Goal: Task Accomplishment & Management: Complete application form

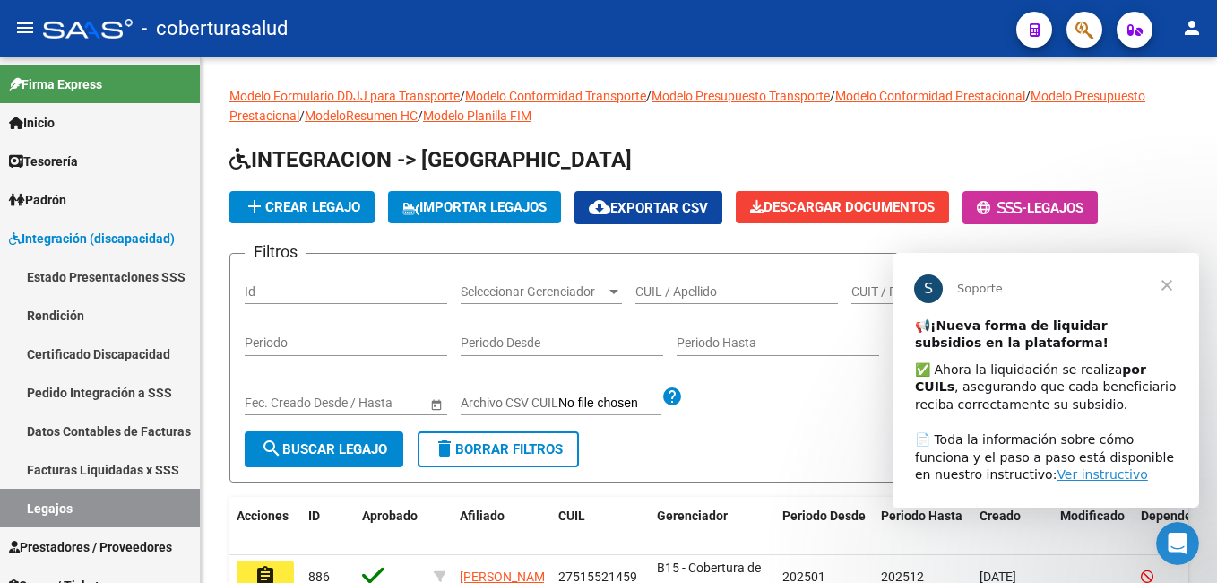
click at [1172, 281] on span "Cerrar" at bounding box center [1167, 284] width 65 height 65
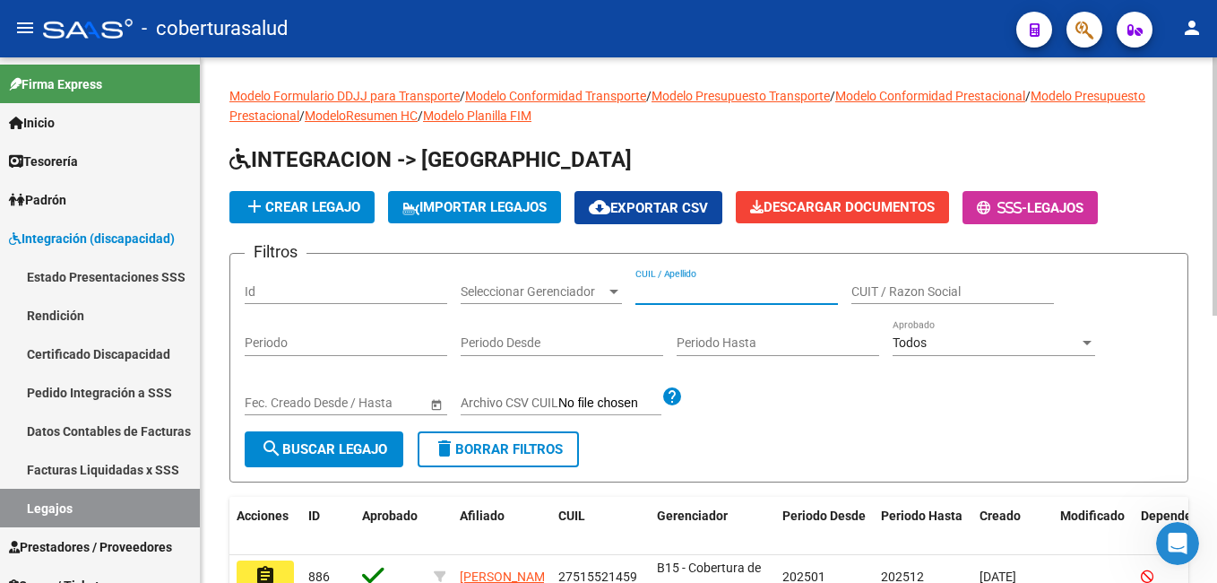
click at [655, 289] on input "CUIL / Apellido" at bounding box center [736, 291] width 203 height 15
paste input "20553147310"
type input "20553147310"
click at [341, 443] on span "search Buscar Legajo" at bounding box center [324, 449] width 126 height 16
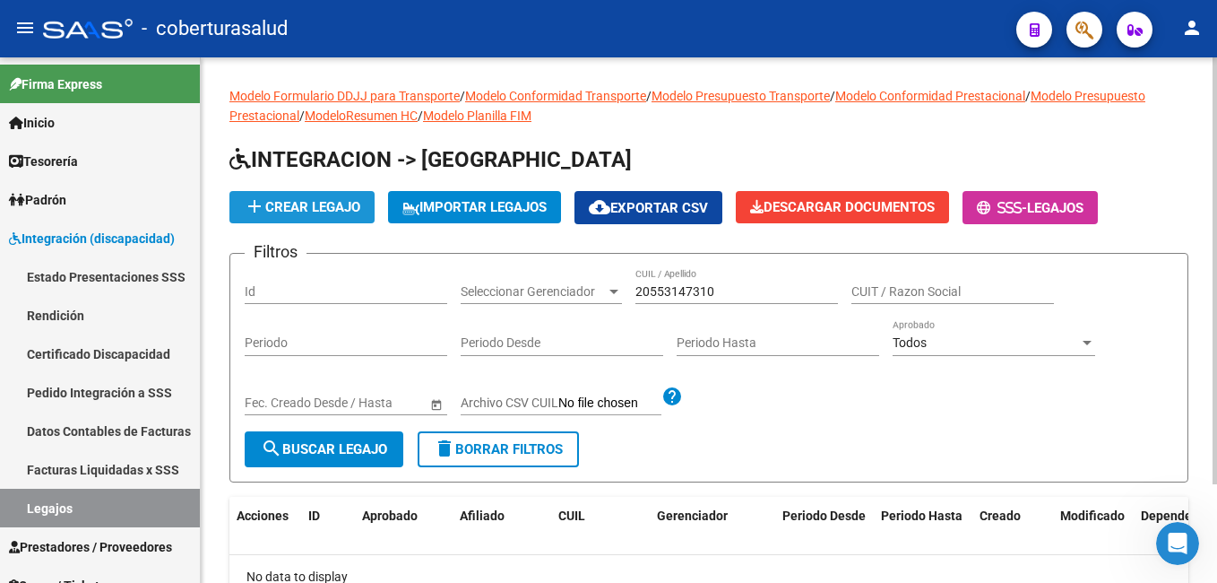
click at [302, 200] on span "add Crear Legajo" at bounding box center [302, 207] width 117 height 16
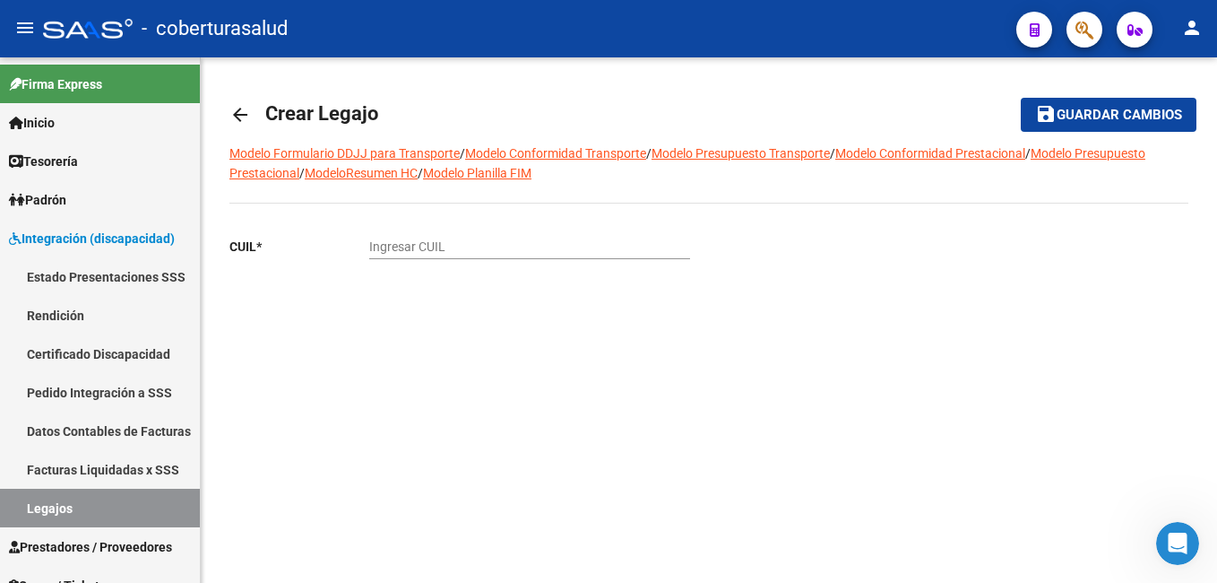
click at [384, 239] on input "Ingresar CUIL" at bounding box center [529, 246] width 321 height 15
paste input "20-55314731-0"
type input "20-55314731-0"
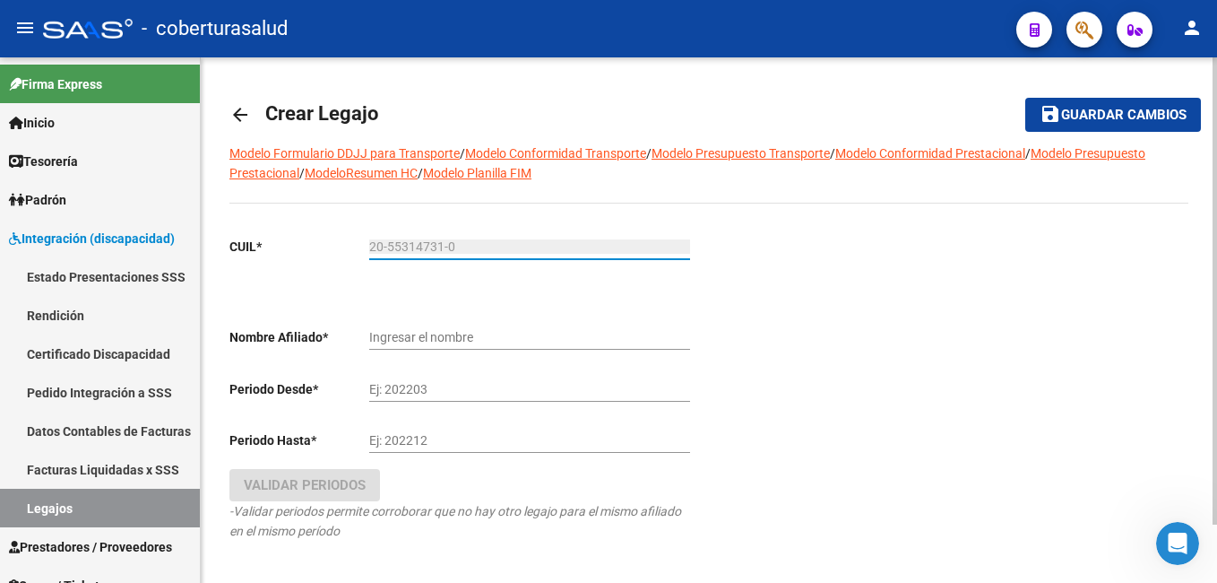
type input "[PERSON_NAME]"
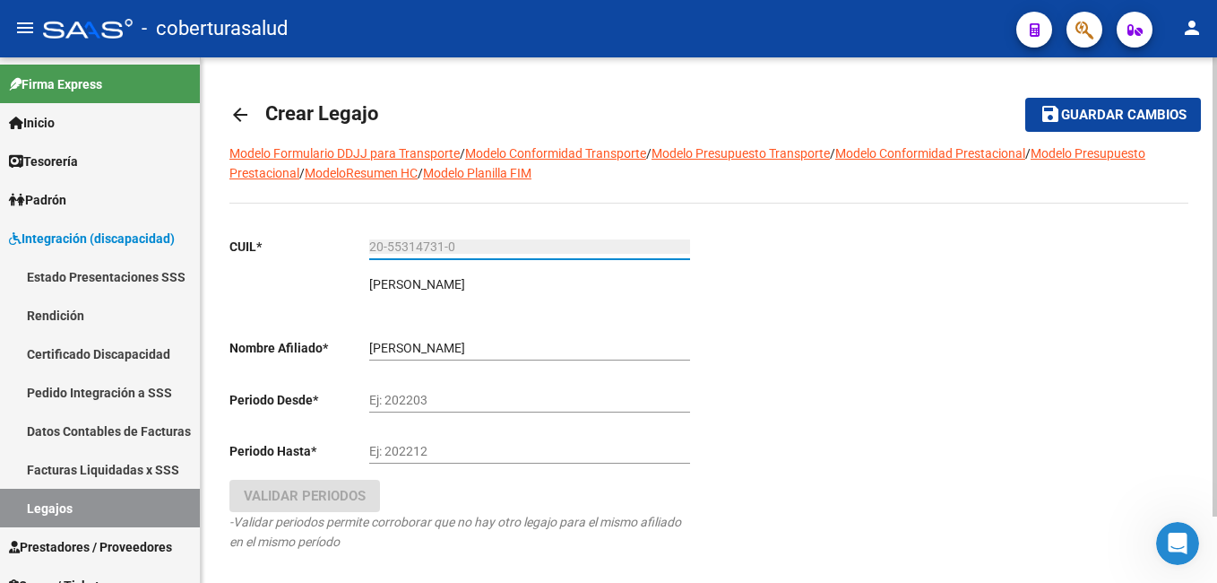
type input "20-55314731-0"
click at [428, 402] on input "Ej: 202203" at bounding box center [529, 400] width 321 height 15
type input "202501"
click at [433, 451] on input "Ej: 202212" at bounding box center [529, 451] width 321 height 15
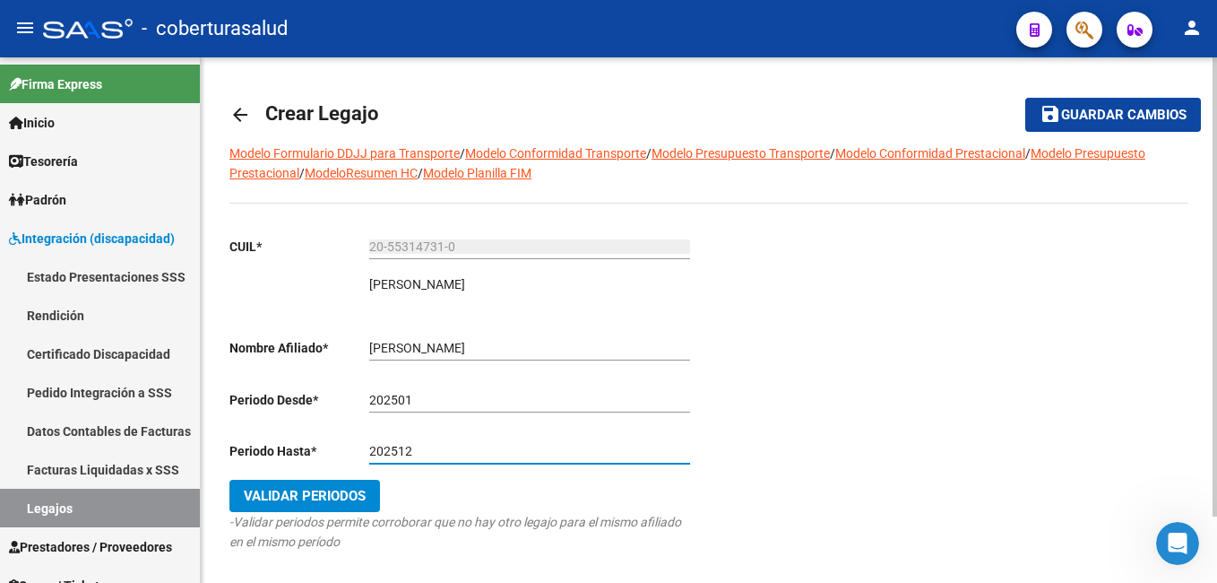
type input "202512"
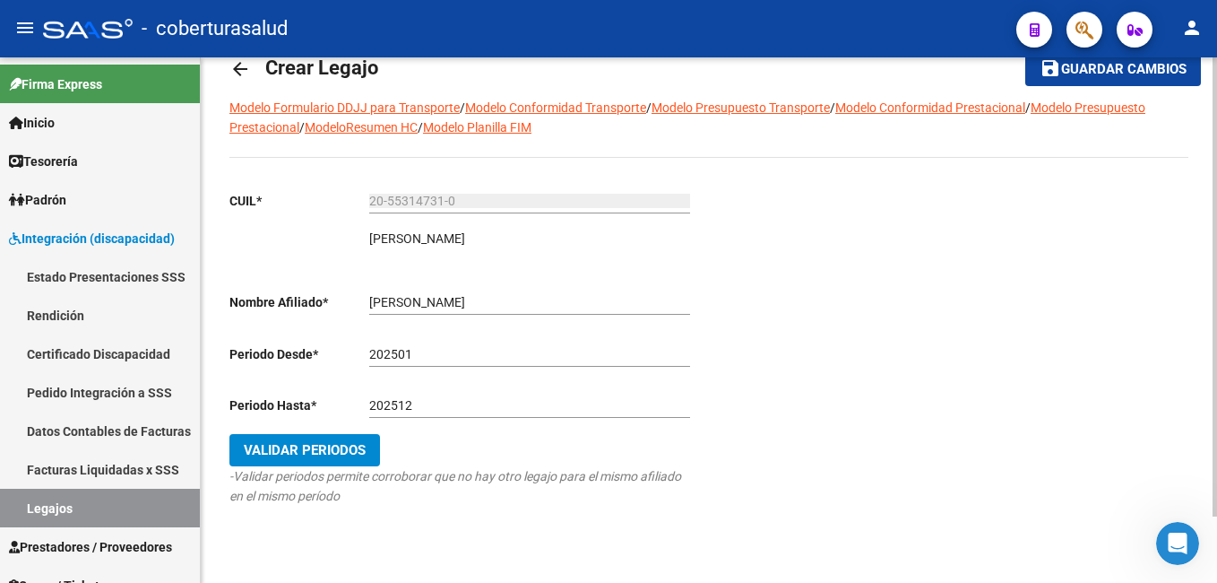
scroll to position [76, 0]
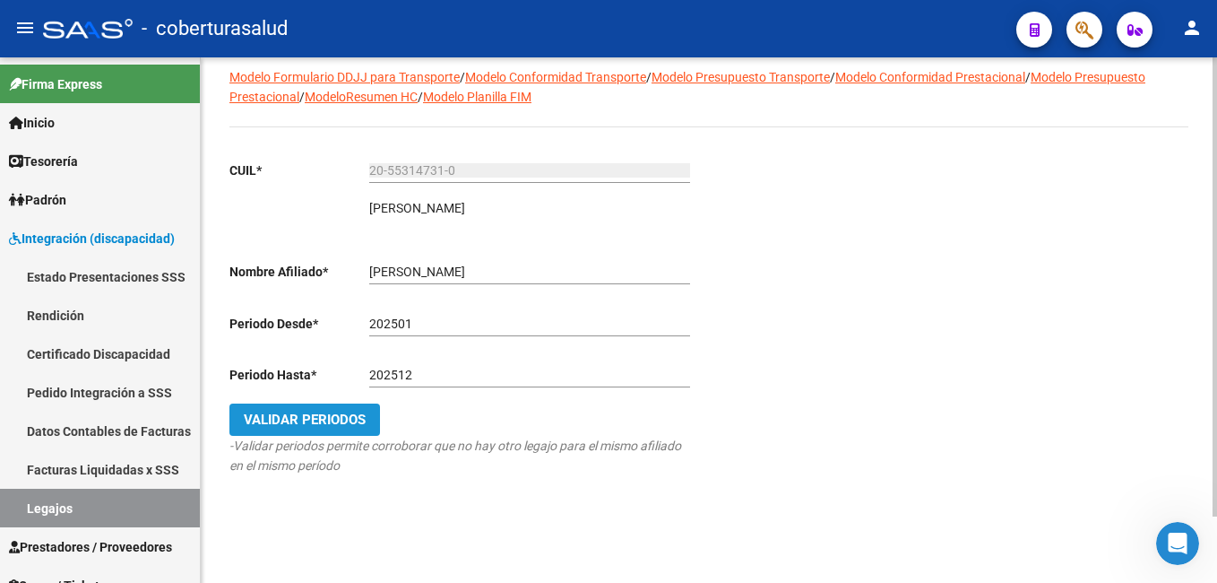
click at [318, 419] on span "Validar Periodos" at bounding box center [305, 419] width 122 height 16
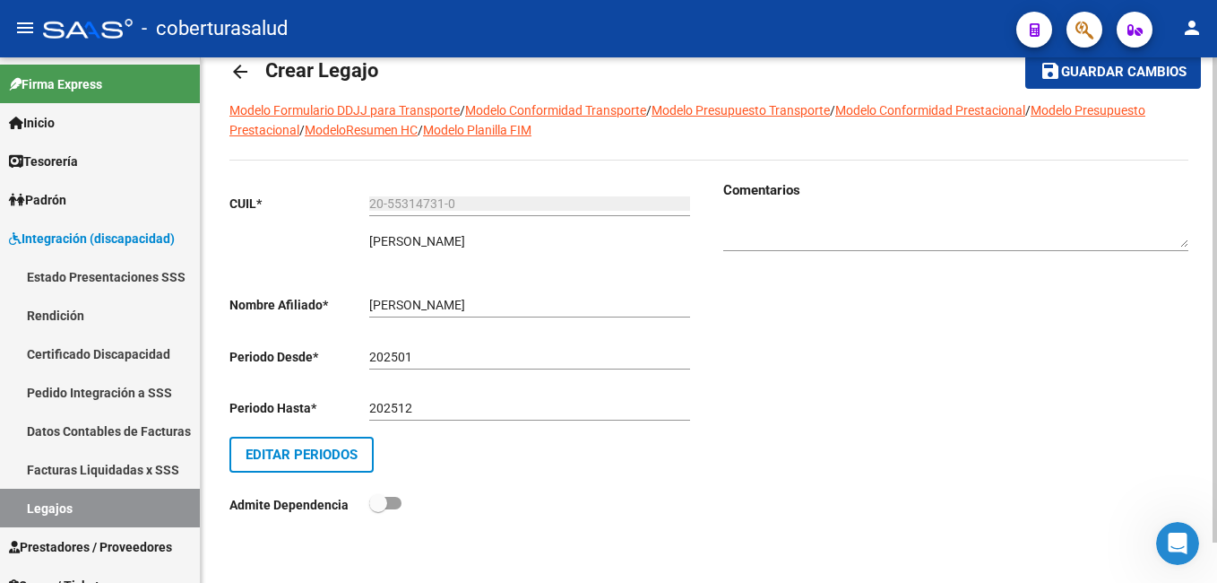
scroll to position [44, 0]
click at [1113, 73] on span "Guardar cambios" at bounding box center [1123, 73] width 125 height 16
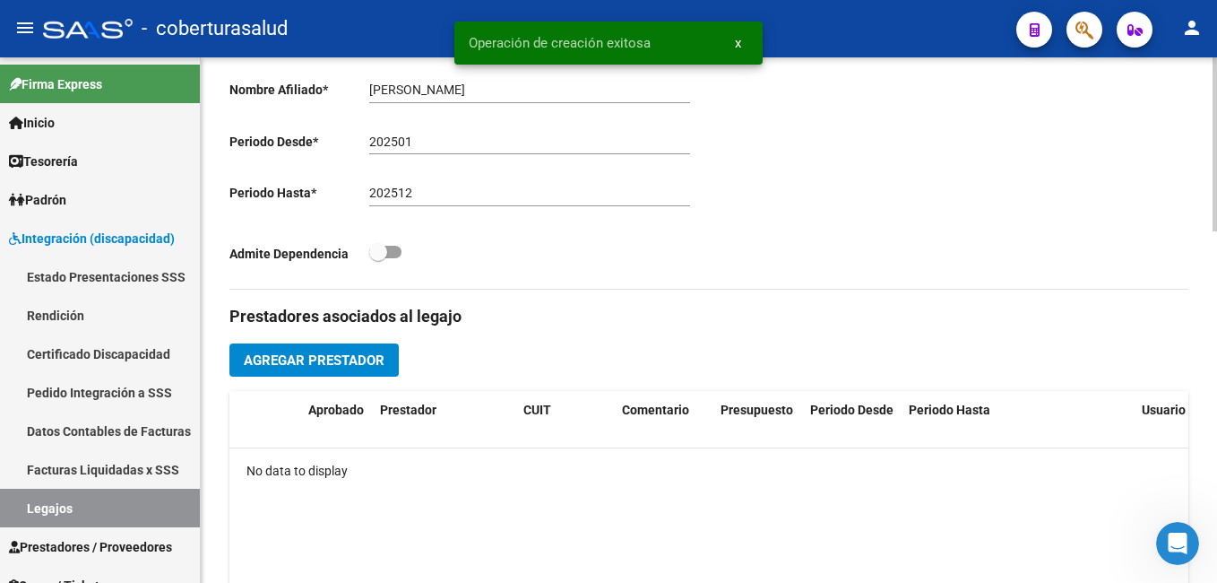
scroll to position [538, 0]
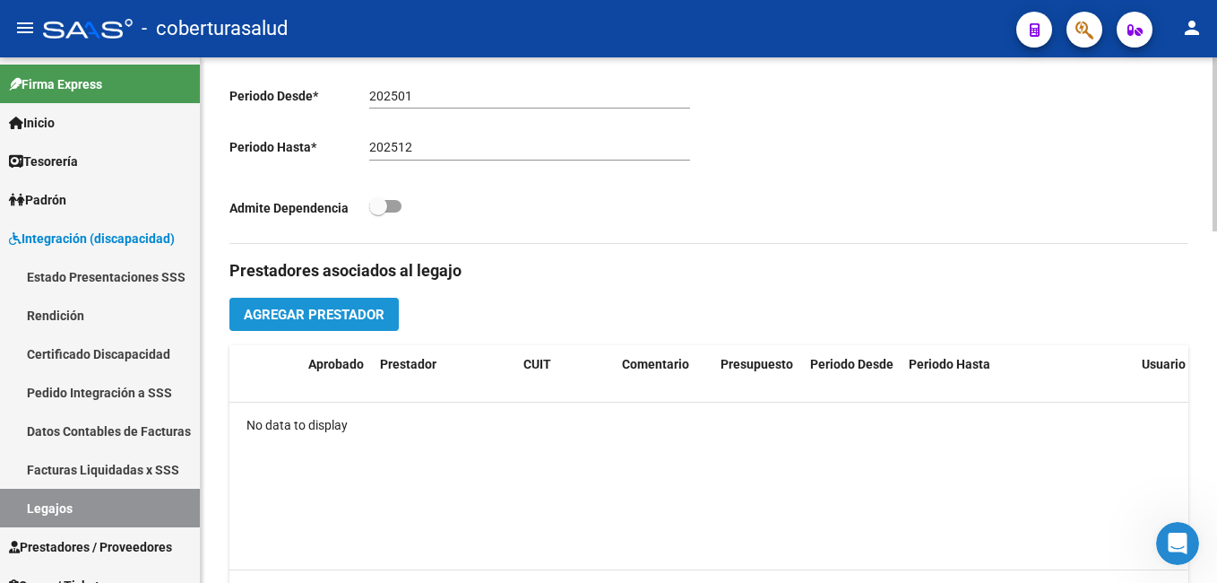
click at [333, 316] on span "Agregar Prestador" at bounding box center [314, 315] width 141 height 16
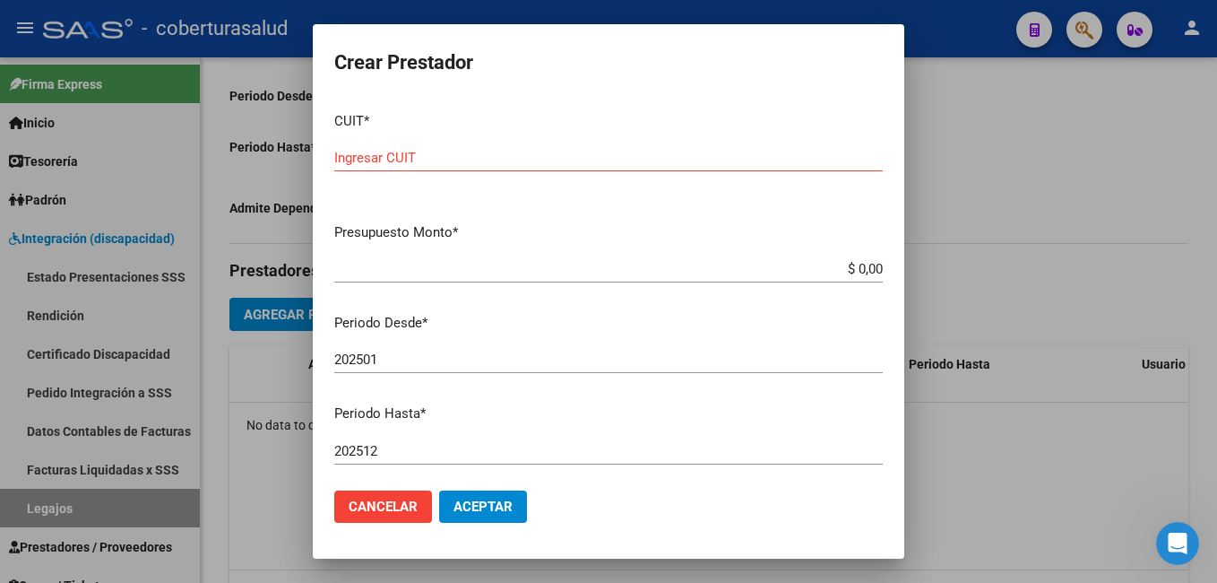
click at [397, 151] on input "Ingresar CUIT" at bounding box center [608, 158] width 548 height 16
paste input "30-30715254-2"
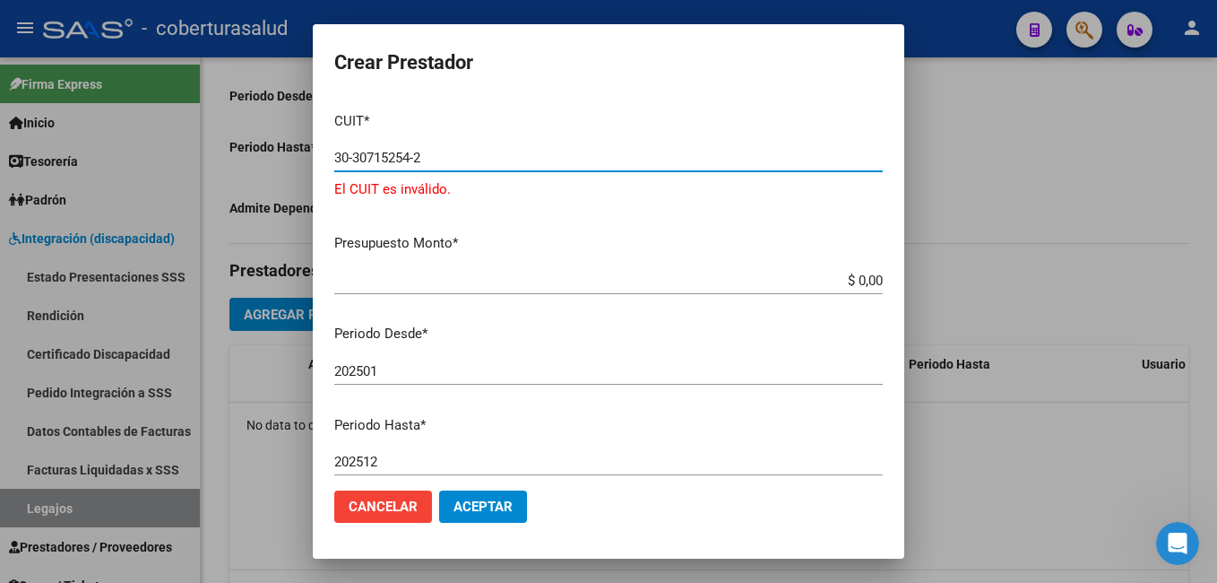
click at [419, 156] on input "30-30715254-2" at bounding box center [608, 158] width 548 height 16
type input "30-30715254-"
drag, startPoint x: 436, startPoint y: 152, endPoint x: 327, endPoint y: 164, distance: 109.1
click at [324, 164] on mat-dialog-content "CUIT * 30-30715254- Ingresar CUIT El CUIT es inválido. Presupuesto Monto * $ 0,…" at bounding box center [609, 287] width 592 height 379
click at [420, 151] on input "Ingresar CUIT" at bounding box center [608, 158] width 548 height 16
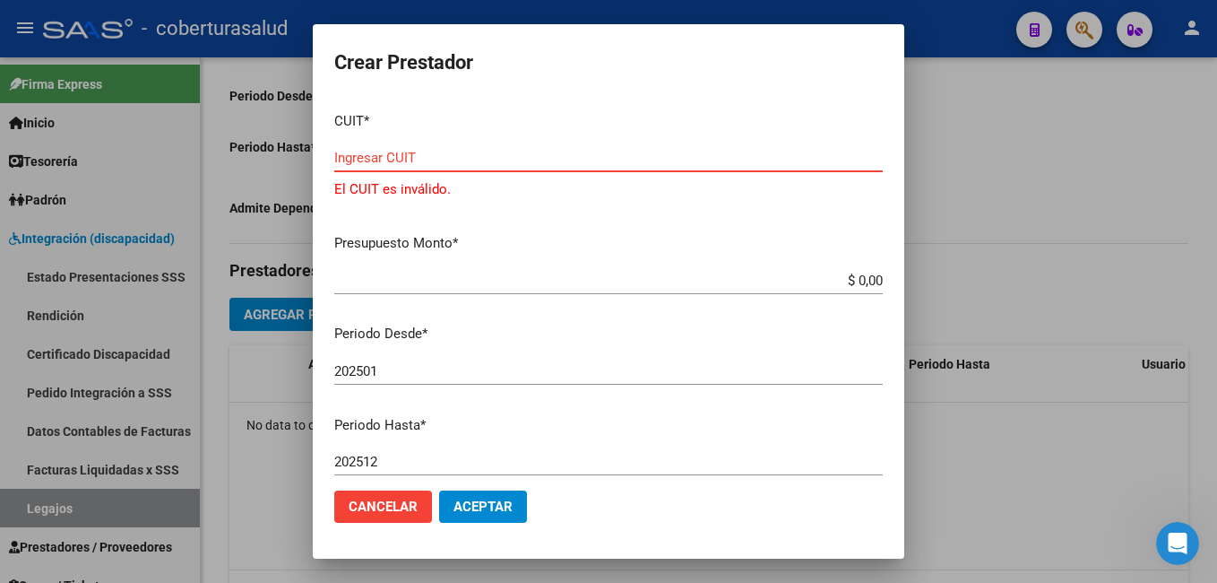
paste input "30-71525424-3"
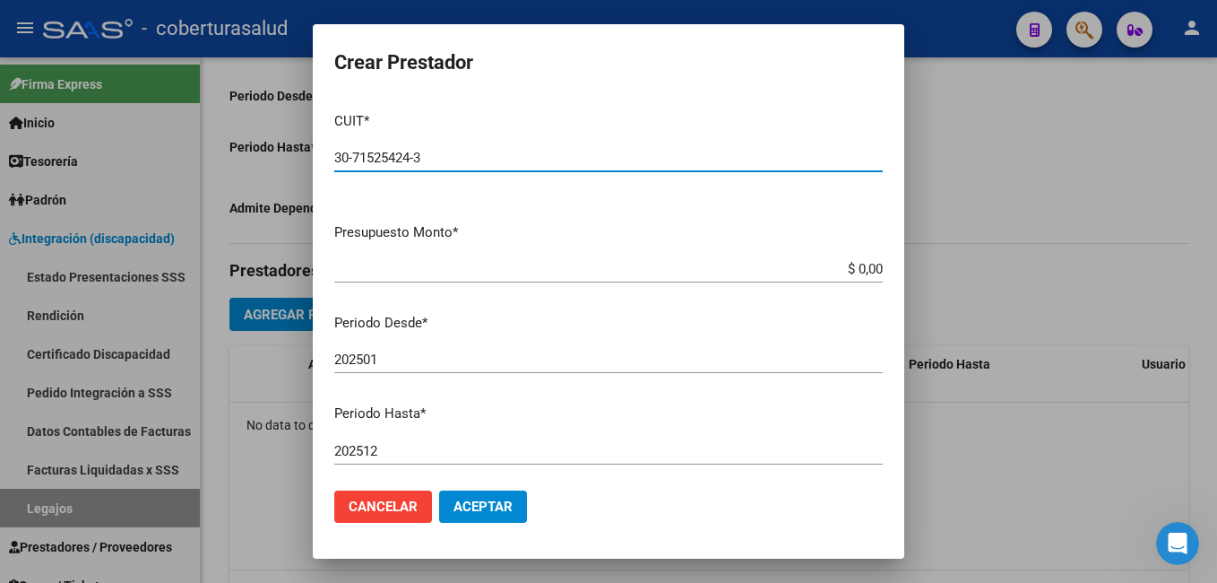
type input "30-71525424-3"
click at [348, 258] on div "$ 0,00 Ingresar el monto" at bounding box center [608, 268] width 548 height 27
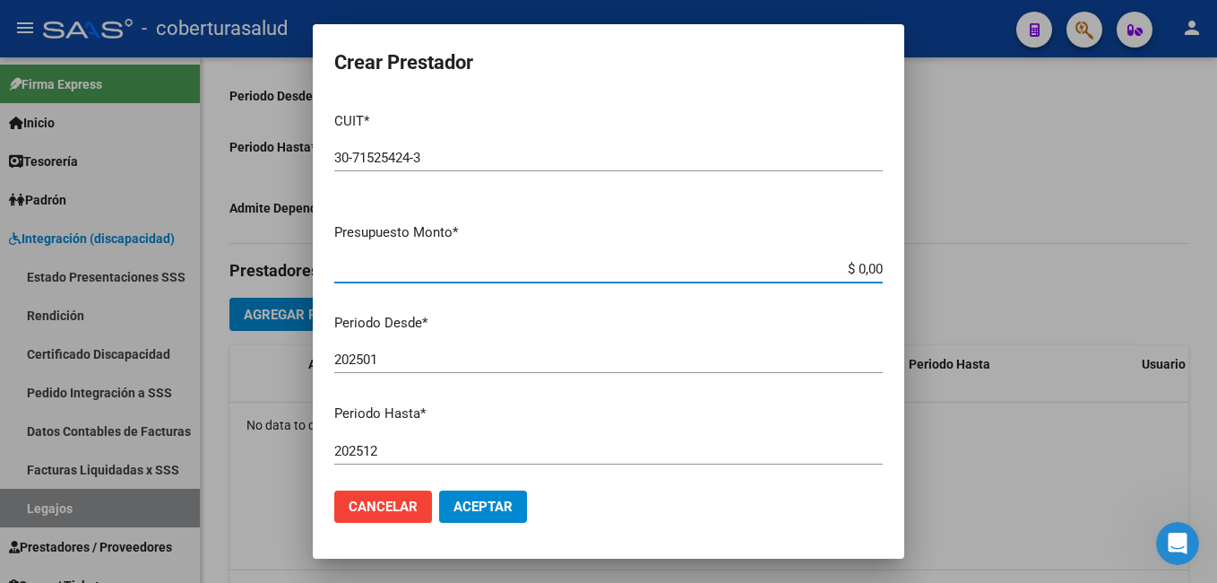
click at [710, 264] on input "$ 0,00" at bounding box center [608, 269] width 548 height 16
click at [870, 263] on app-form-text-field "Presupuesto Monto * $ 0,00 Ingresar el monto" at bounding box center [615, 250] width 563 height 56
click at [870, 267] on app-form-text-field "Presupuesto Monto * $ 0,00 Ingresar el monto" at bounding box center [615, 250] width 563 height 56
click at [868, 268] on app-form-text-field "Presupuesto Monto * $ 0,00 Ingresar el monto" at bounding box center [615, 250] width 563 height 56
click at [869, 266] on app-form-text-field "Presupuesto Monto * $ 0,00 Ingresar el monto" at bounding box center [615, 250] width 563 height 56
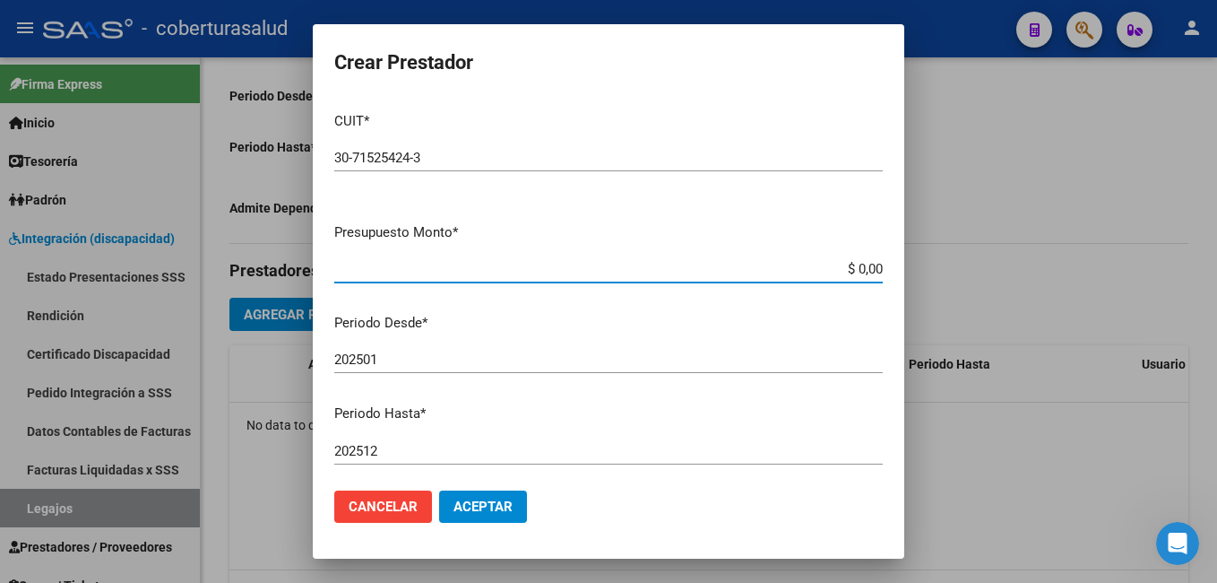
drag, startPoint x: 844, startPoint y: 266, endPoint x: 867, endPoint y: 263, distance: 22.7
click at [867, 263] on input "$ 0,00" at bounding box center [608, 269] width 548 height 16
paste input "3.540.814,47"
type input "$ 3.540.814,47"
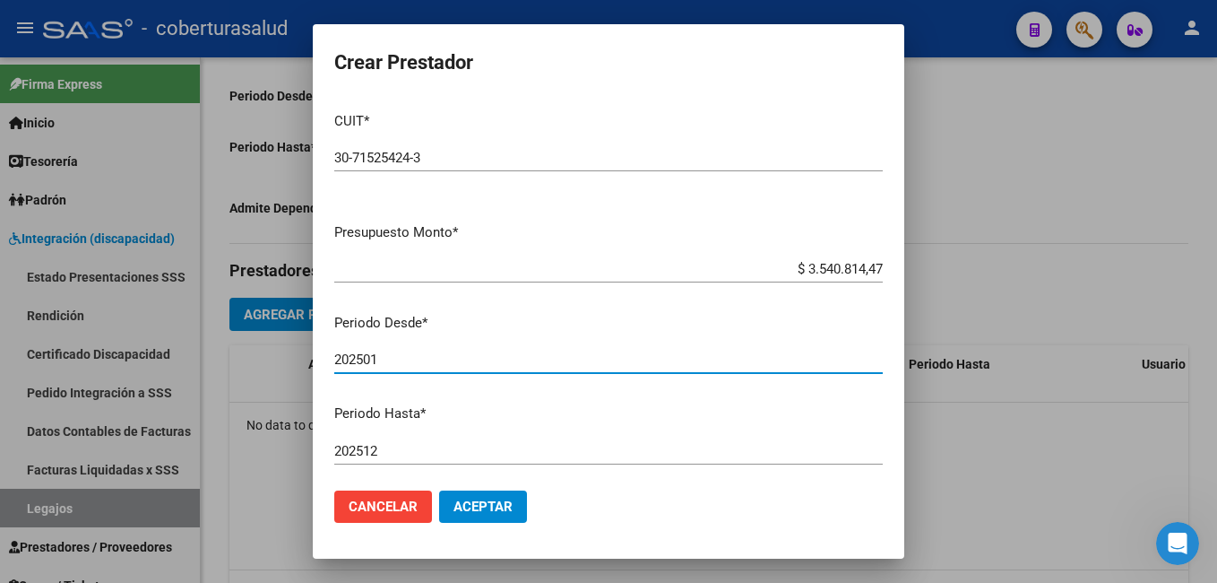
click at [847, 361] on input "202501" at bounding box center [608, 359] width 548 height 16
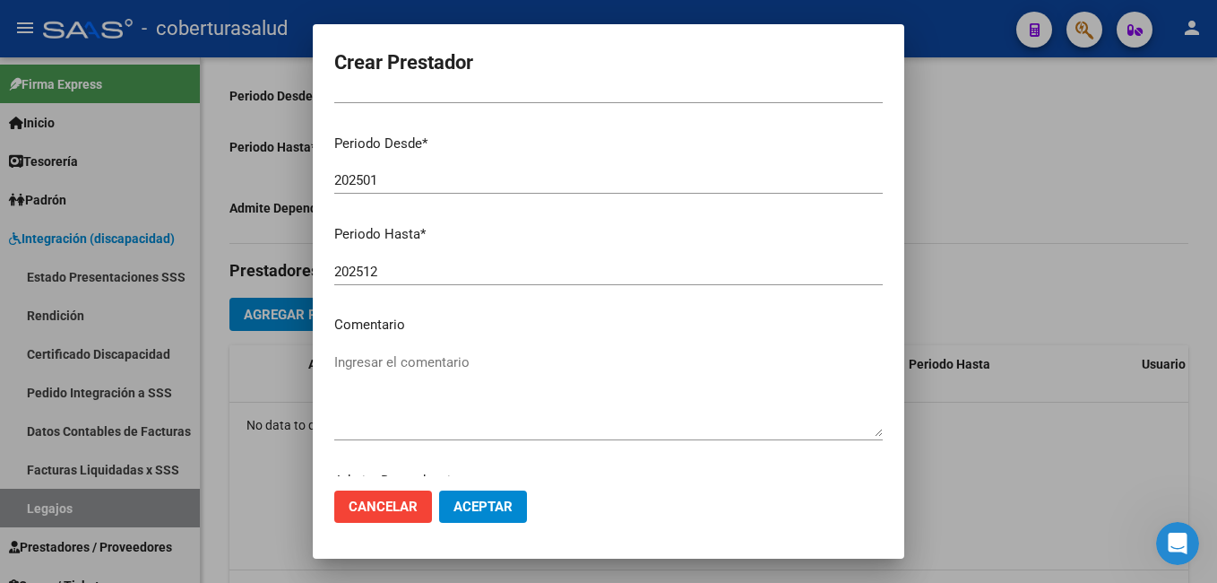
scroll to position [235, 0]
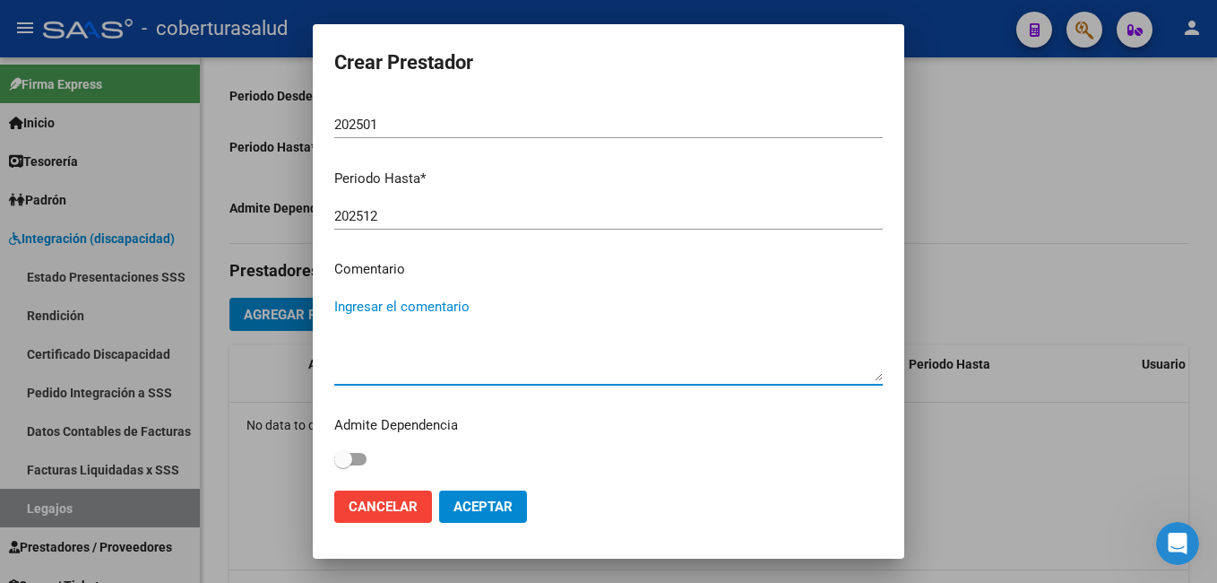
click at [403, 361] on textarea "Ingresar el comentario" at bounding box center [608, 339] width 548 height 84
paste textarea "COD 94 REHABILITACION- INTERNACION"
type textarea "COD 94 REHABILITACION- INTERNACION"
click at [472, 508] on span "Aceptar" at bounding box center [482, 506] width 59 height 16
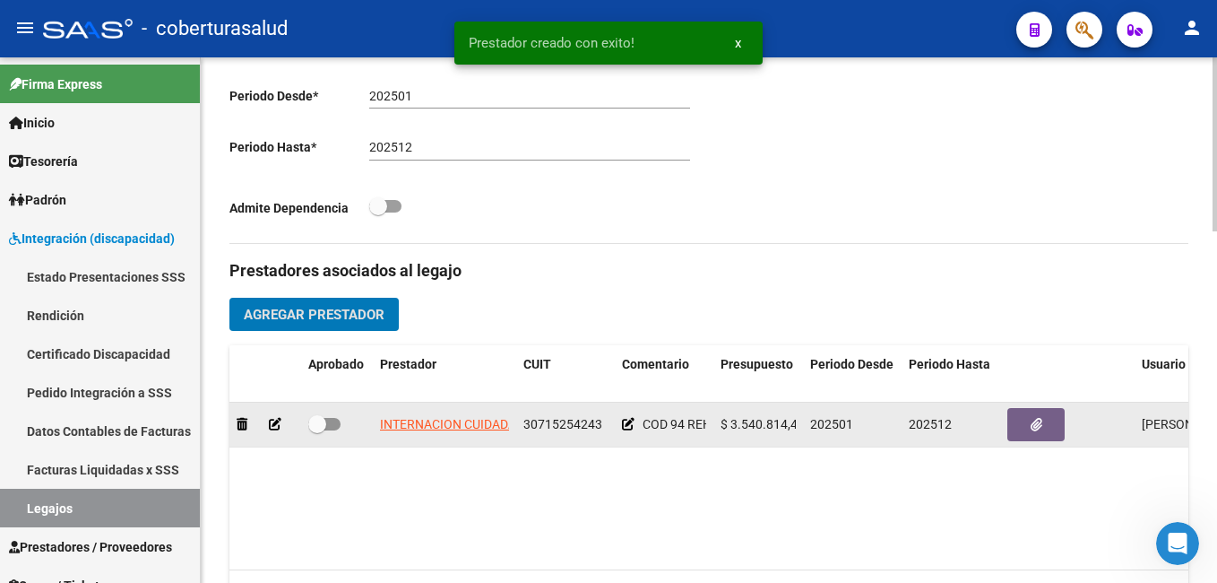
scroll to position [627, 0]
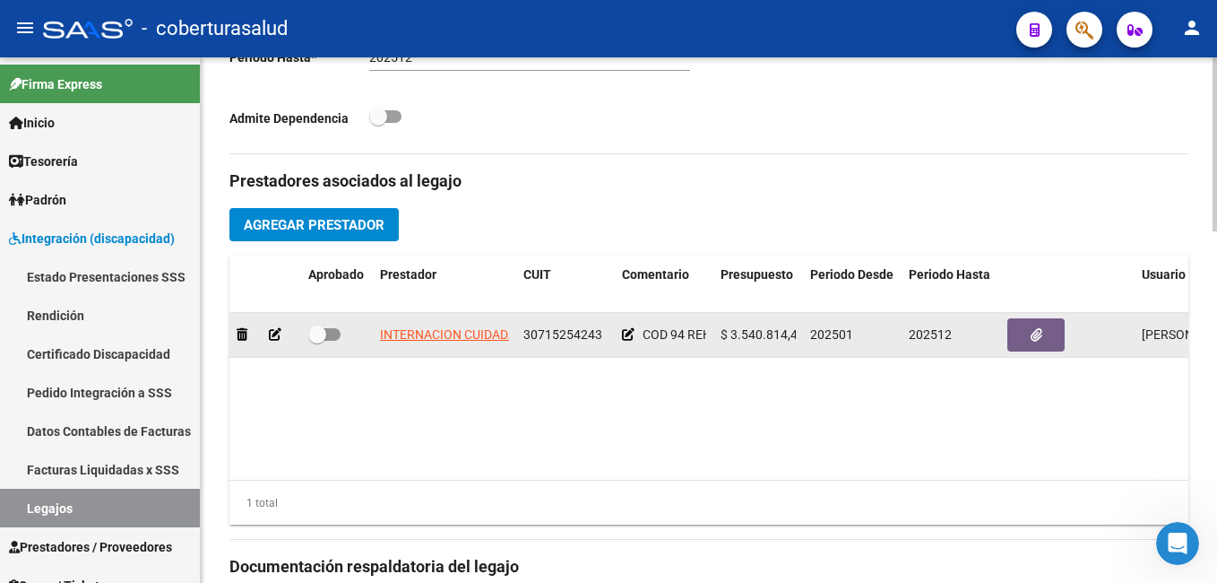
drag, startPoint x: 318, startPoint y: 339, endPoint x: 347, endPoint y: 334, distance: 29.0
click at [347, 334] on div at bounding box center [336, 335] width 57 height 23
click at [338, 333] on span at bounding box center [324, 334] width 32 height 13
click at [317, 341] on input "checkbox" at bounding box center [316, 341] width 1 height 1
checkbox input "true"
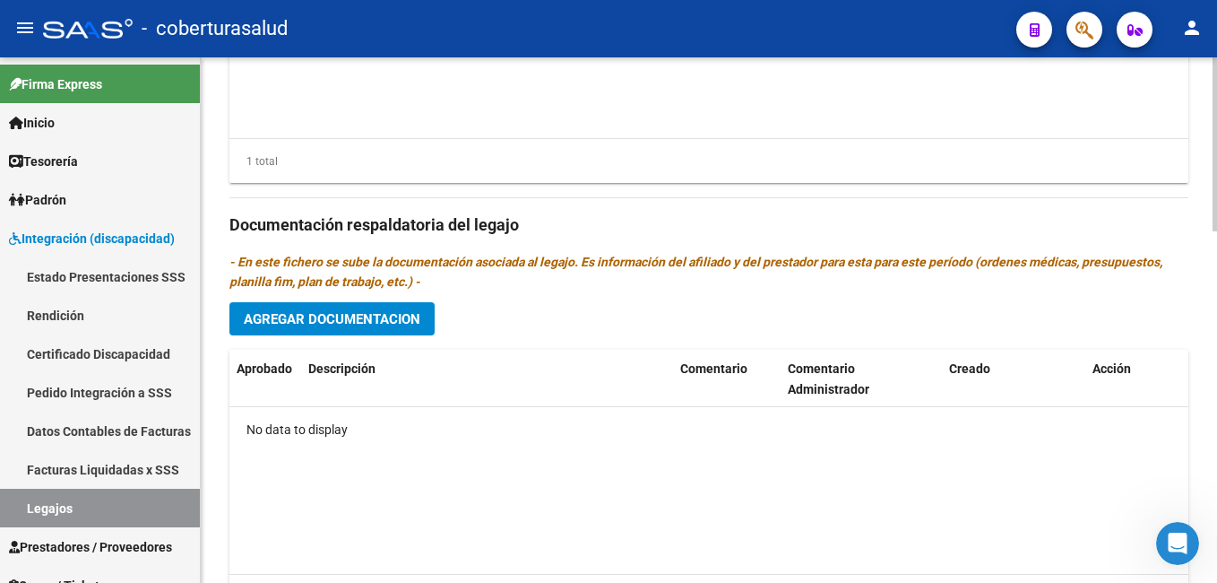
scroll to position [974, 0]
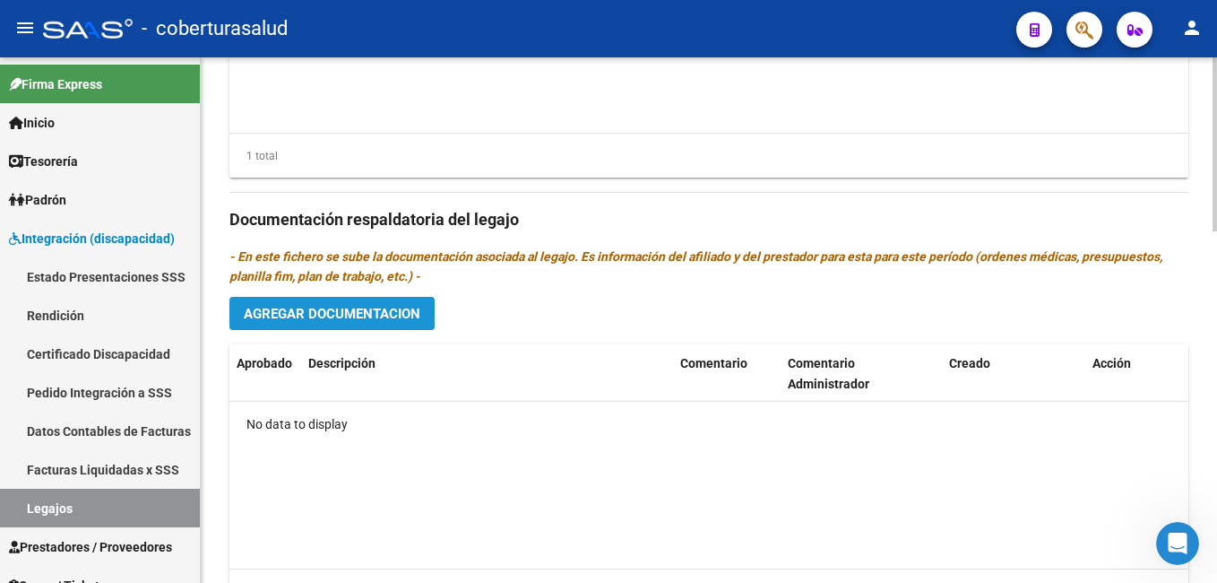
click at [307, 315] on span "Agregar Documentacion" at bounding box center [332, 314] width 177 height 16
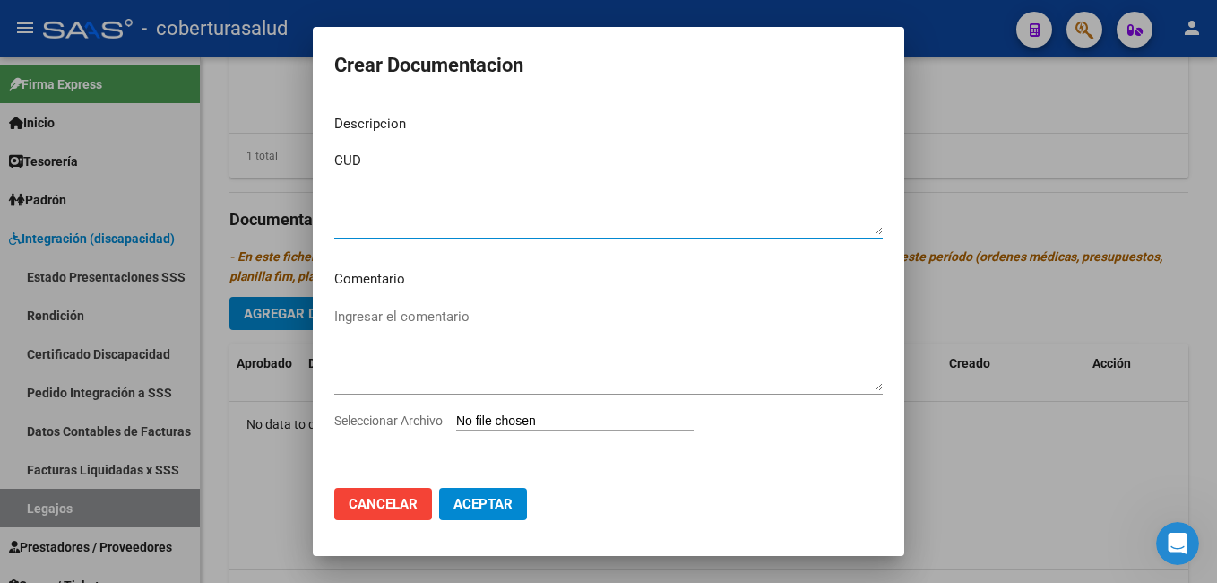
type textarea "CUD"
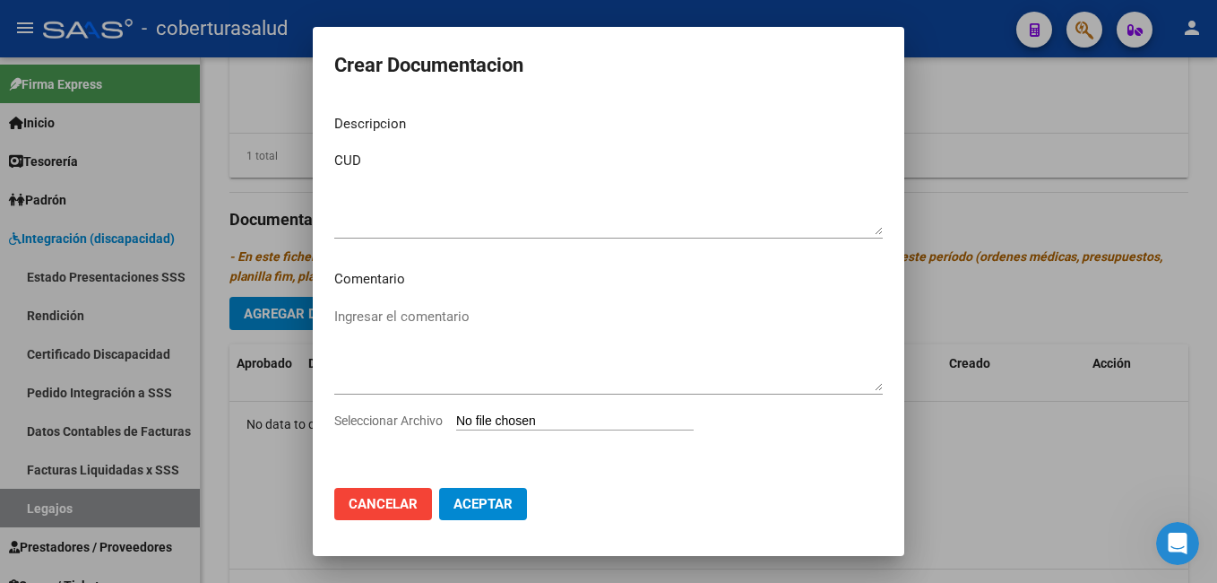
click at [464, 421] on input "Seleccionar Archivo" at bounding box center [575, 421] width 238 height 17
type input "C:\fakepath\PDF 1 [PERSON_NAME].pdf"
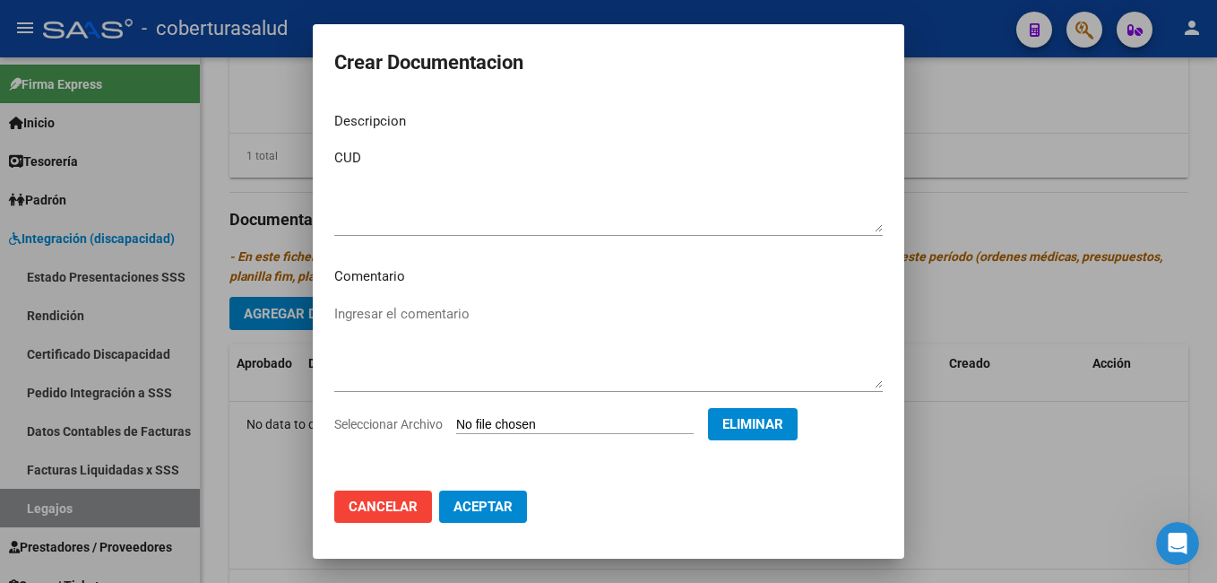
click at [482, 501] on span "Aceptar" at bounding box center [482, 506] width 59 height 16
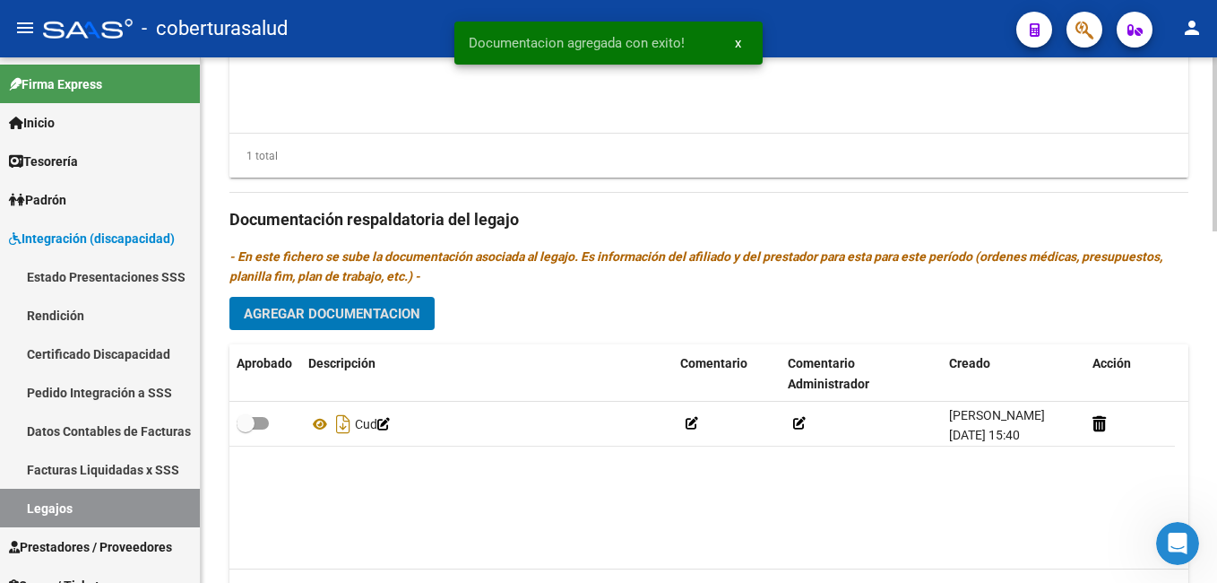
click at [328, 311] on span "Agregar Documentacion" at bounding box center [332, 314] width 177 height 16
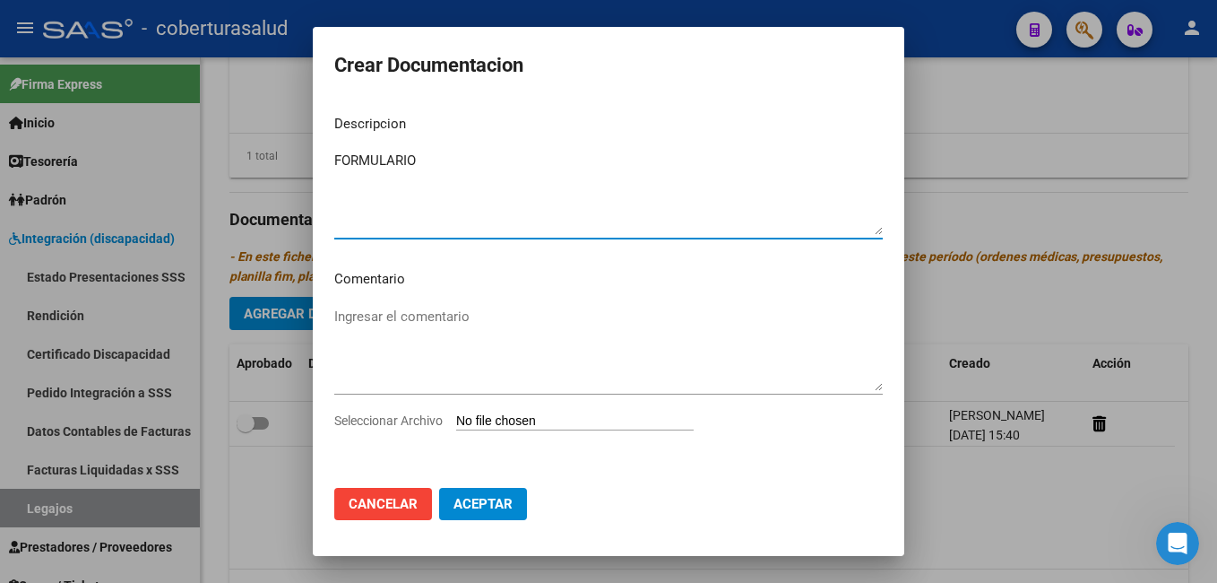
type textarea "FORMULARIO"
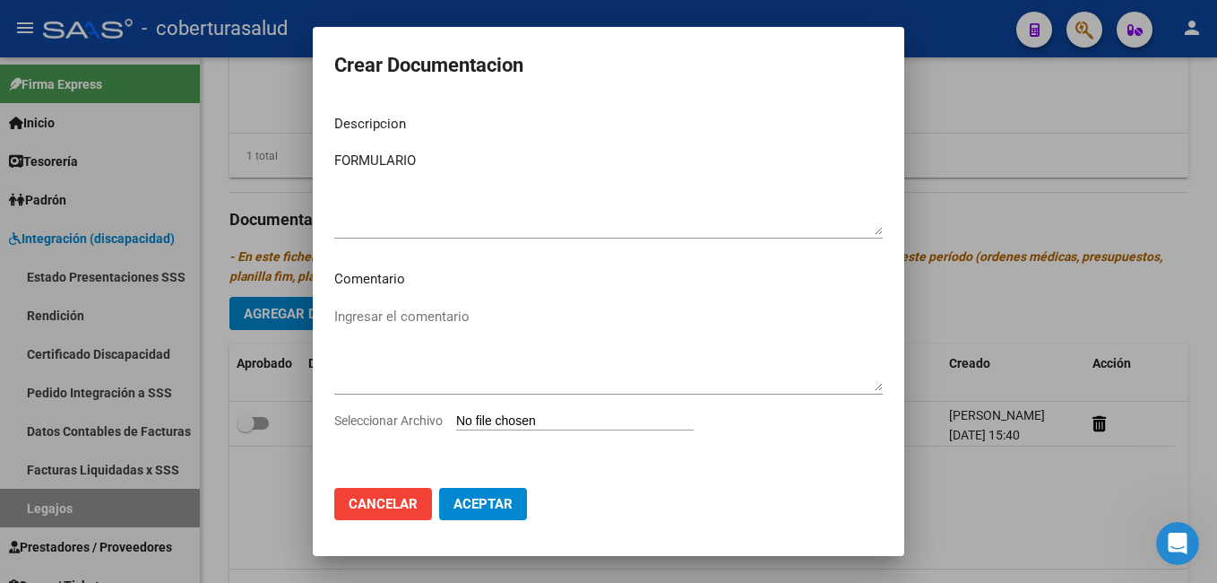
click at [479, 416] on input "Seleccionar Archivo" at bounding box center [575, 421] width 238 height 17
type input "C:\fakepath\PDF 2 [PERSON_NAME].pdf"
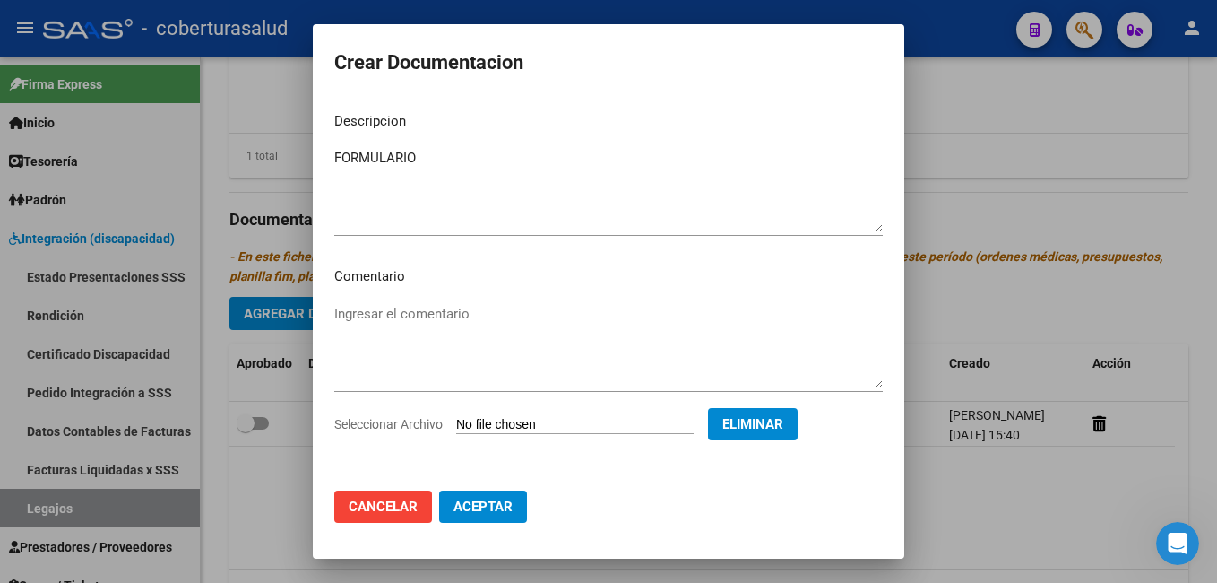
click at [484, 503] on span "Aceptar" at bounding box center [482, 506] width 59 height 16
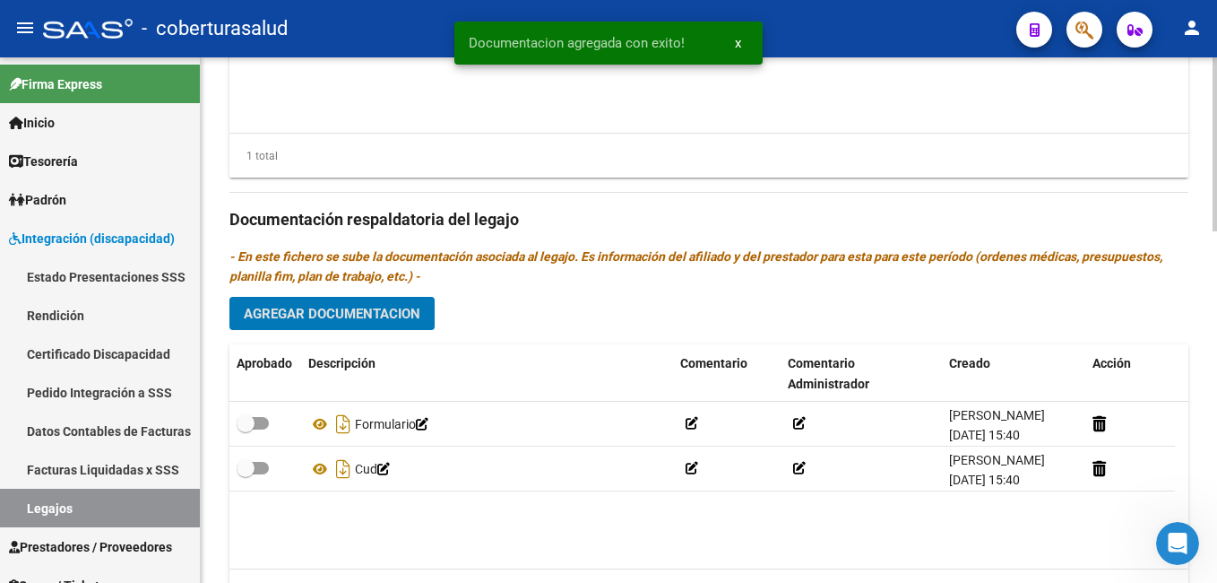
click at [363, 312] on span "Agregar Documentacion" at bounding box center [332, 314] width 177 height 16
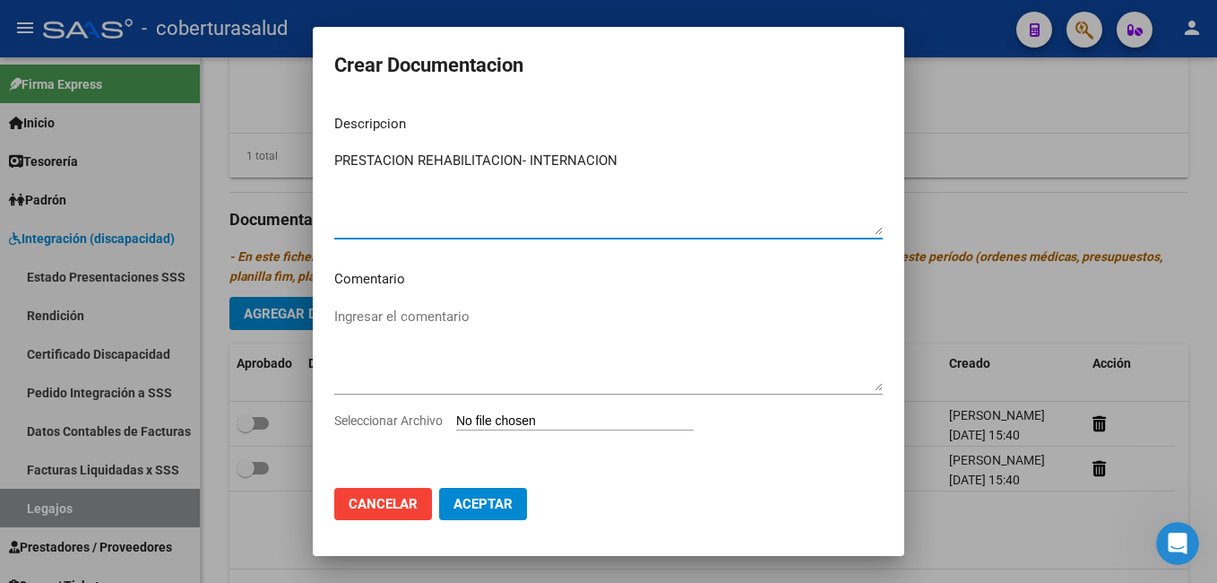
type textarea "PRESTACION REHABILITACION- INTERNACION"
click at [470, 419] on input "Seleccionar Archivo" at bounding box center [575, 421] width 238 height 17
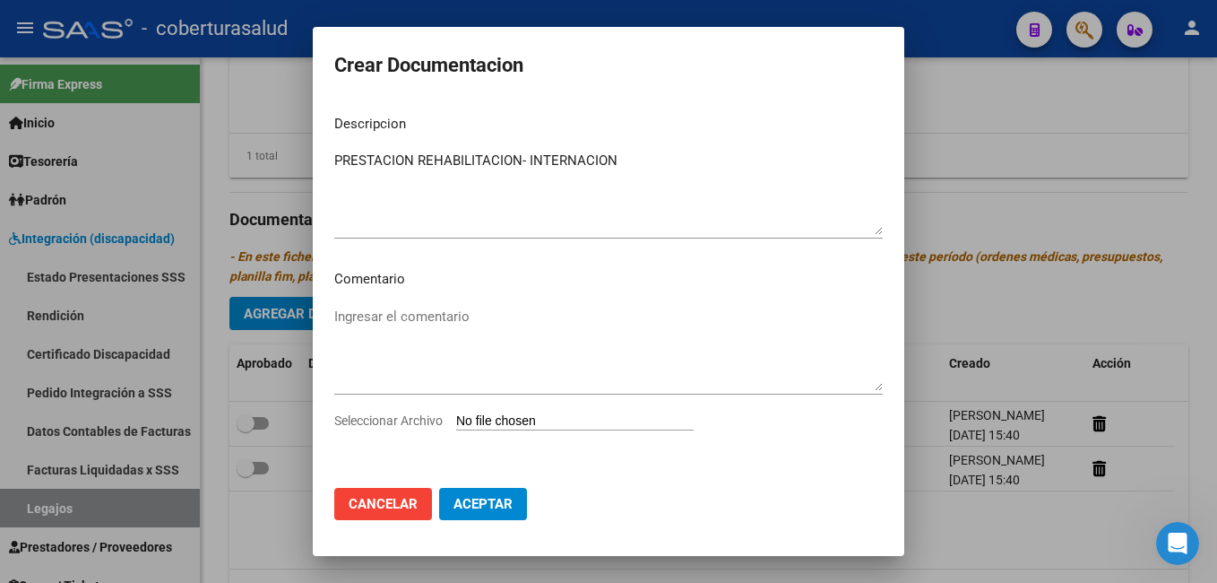
type input "C:\fakepath\PDF 3 [PERSON_NAME].pdf"
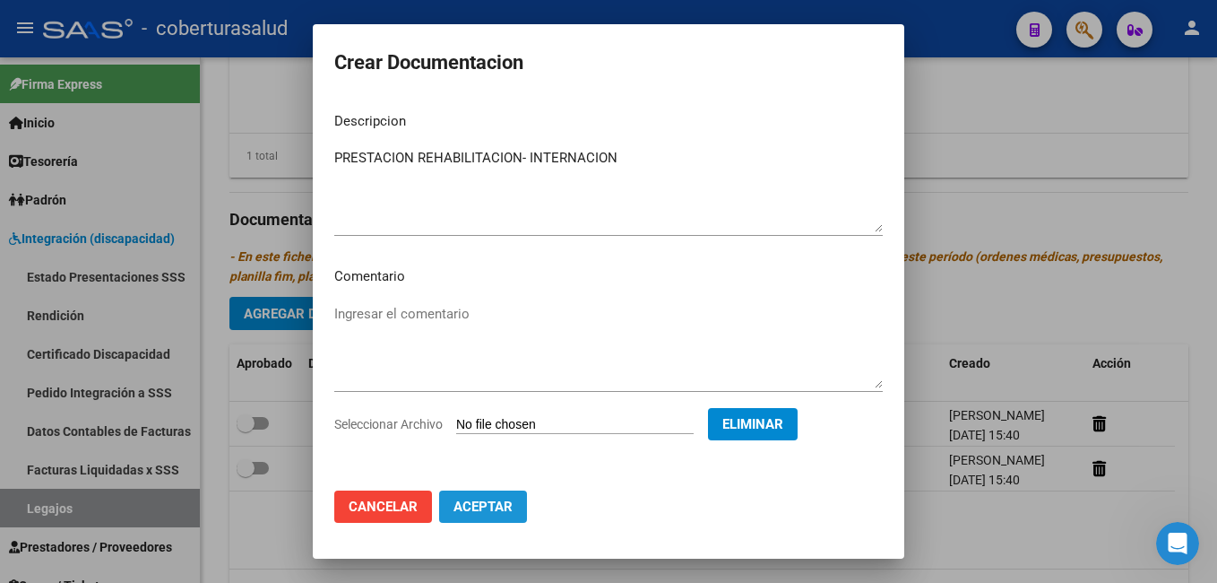
click at [488, 506] on span "Aceptar" at bounding box center [482, 506] width 59 height 16
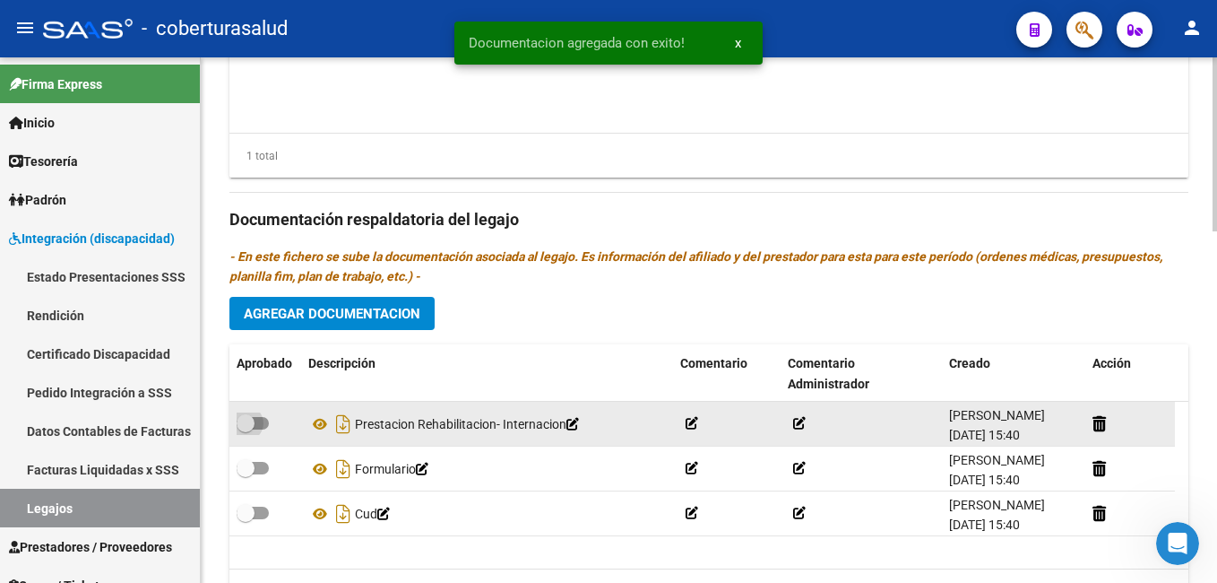
click at [267, 425] on span at bounding box center [253, 423] width 32 height 13
click at [246, 429] on input "checkbox" at bounding box center [245, 429] width 1 height 1
checkbox input "true"
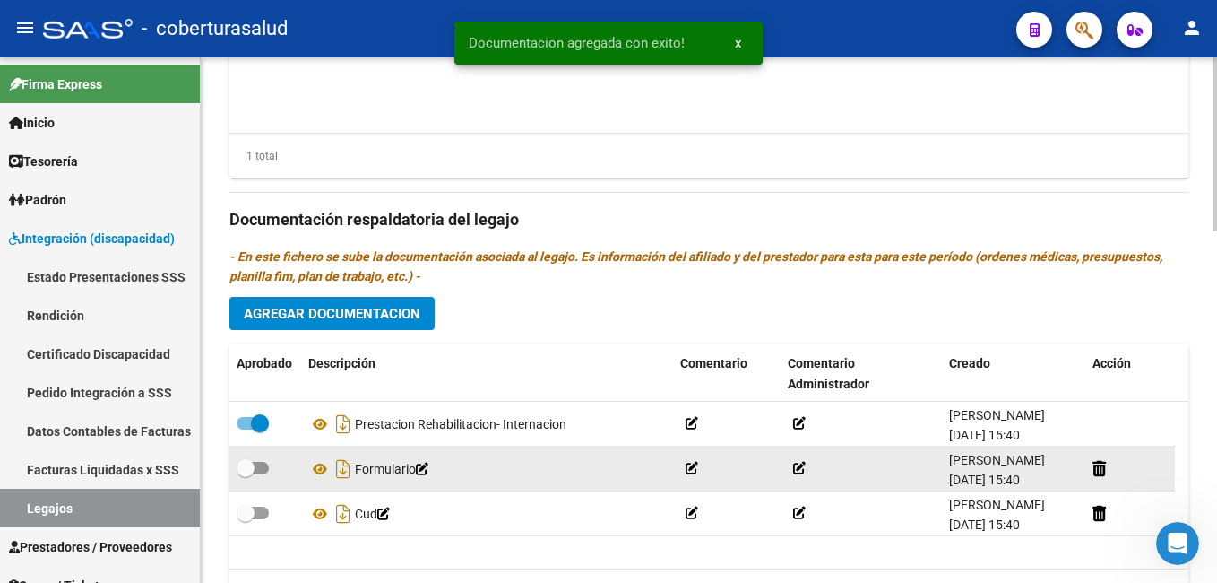
click at [266, 471] on span at bounding box center [253, 468] width 32 height 13
click at [246, 474] on input "checkbox" at bounding box center [245, 474] width 1 height 1
checkbox input "true"
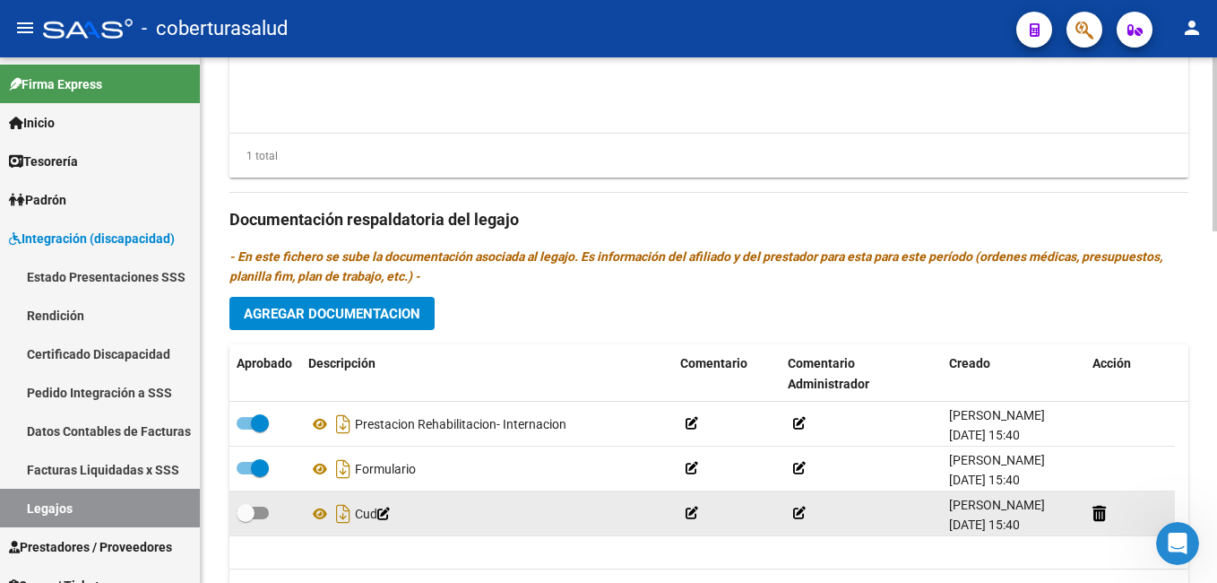
click at [269, 516] on div at bounding box center [265, 513] width 57 height 23
click at [263, 517] on span at bounding box center [253, 512] width 32 height 13
click at [246, 519] on input "checkbox" at bounding box center [245, 519] width 1 height 1
checkbox input "true"
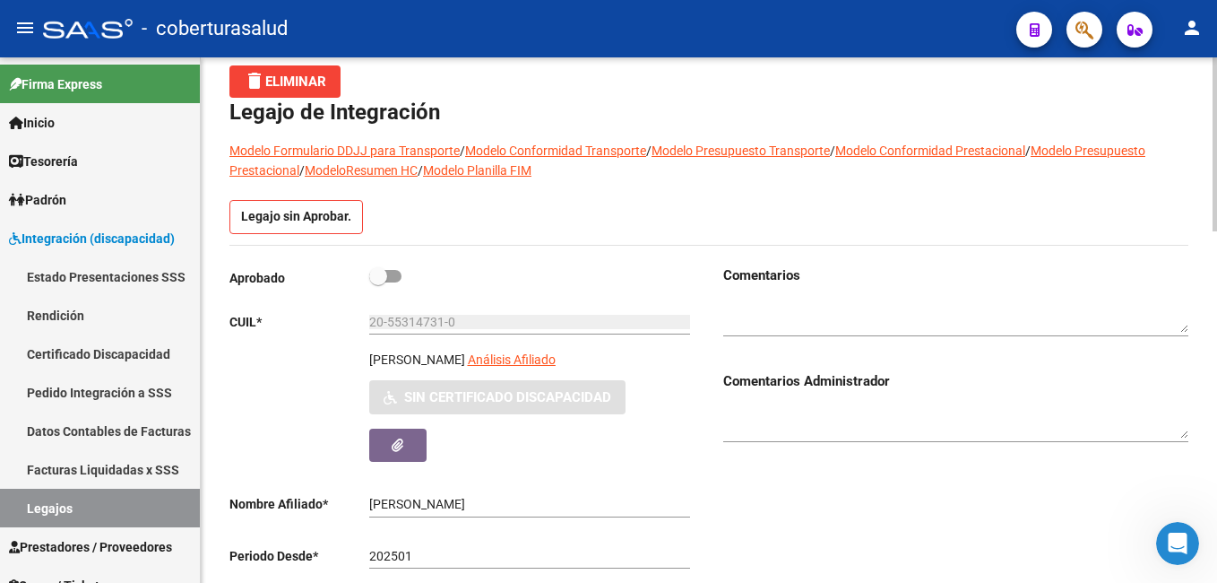
scroll to position [0, 0]
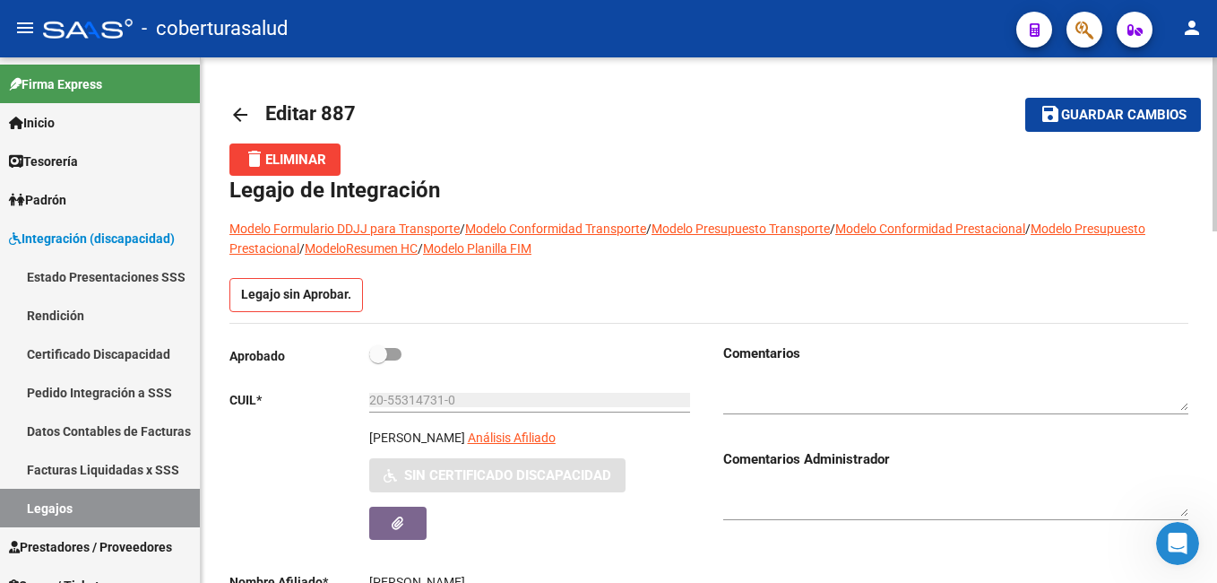
click at [1110, 108] on span "Guardar cambios" at bounding box center [1123, 116] width 125 height 16
drag, startPoint x: 321, startPoint y: 111, endPoint x: 354, endPoint y: 110, distance: 33.2
click at [354, 110] on span "Editar 887" at bounding box center [310, 113] width 91 height 22
click at [517, 297] on div "Legajo sin Aprobar." at bounding box center [708, 300] width 959 height 45
click at [398, 358] on span at bounding box center [385, 354] width 32 height 13
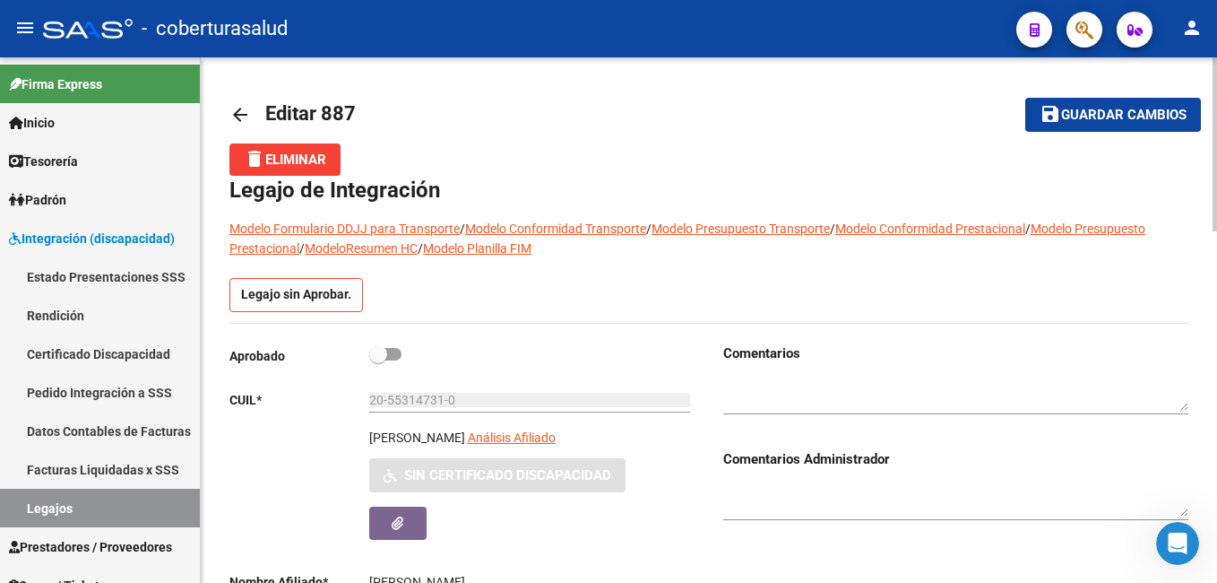
click at [378, 360] on input "checkbox" at bounding box center [377, 360] width 1 height 1
checkbox input "true"
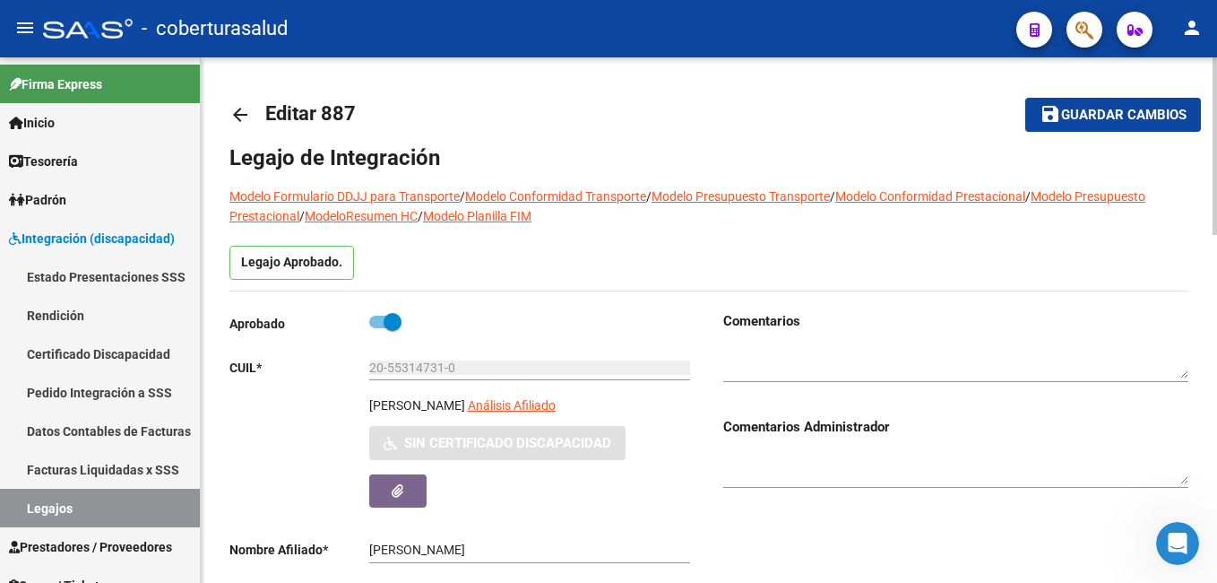
drag, startPoint x: 322, startPoint y: 108, endPoint x: 351, endPoint y: 103, distance: 30.1
click at [351, 103] on span "Editar 887" at bounding box center [310, 113] width 91 height 22
copy span "887"
click at [1131, 111] on span "Guardar cambios" at bounding box center [1123, 116] width 125 height 16
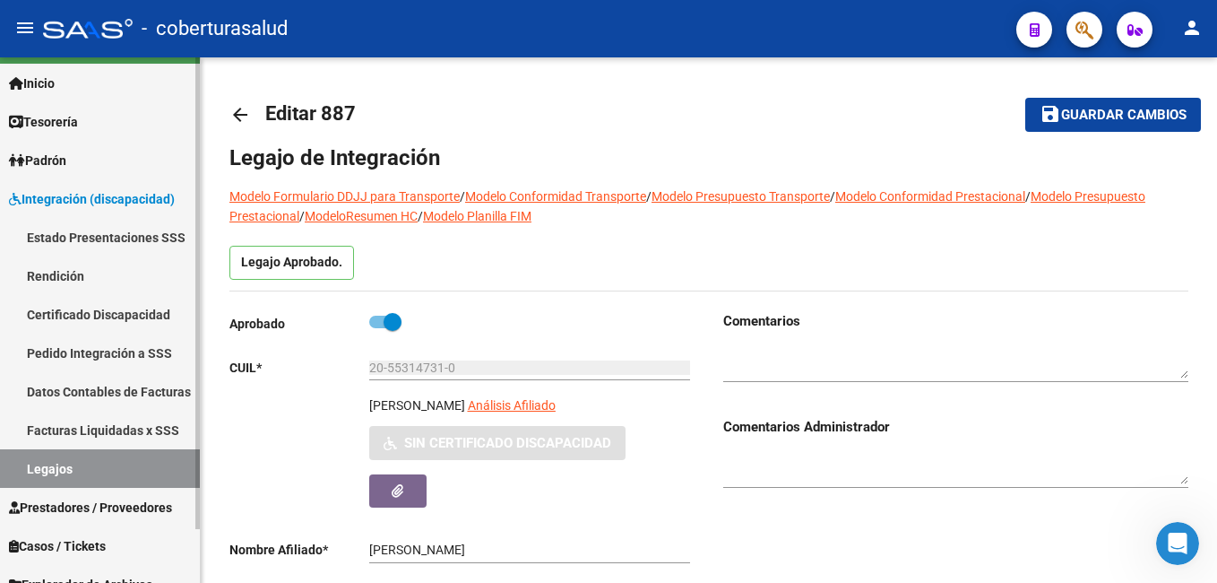
scroll to position [60, 0]
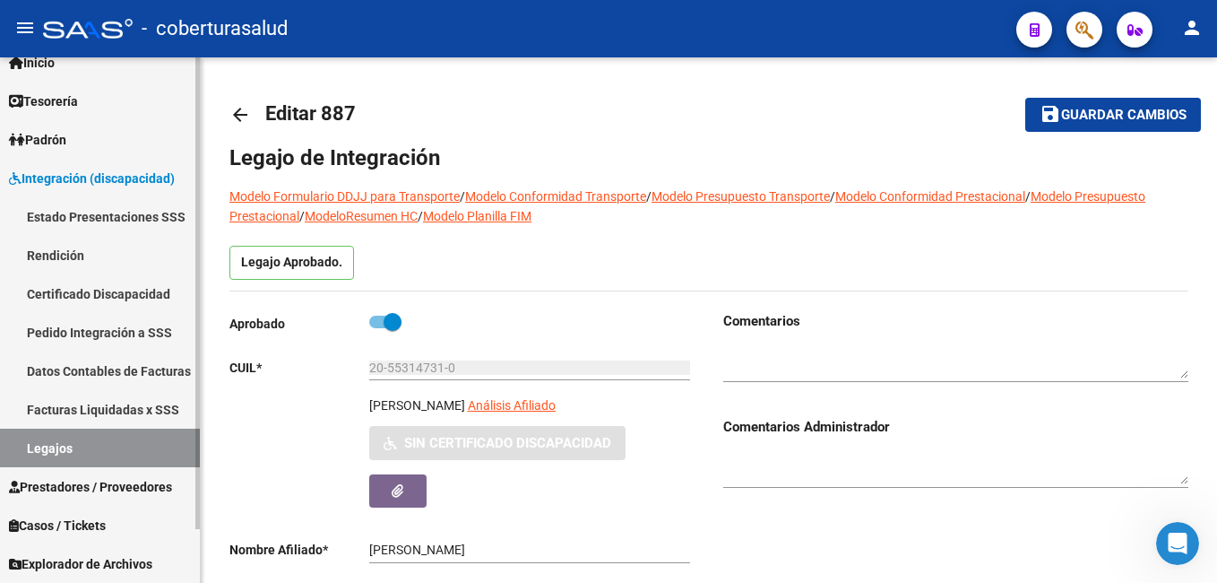
click at [79, 450] on link "Legajos" at bounding box center [100, 447] width 200 height 39
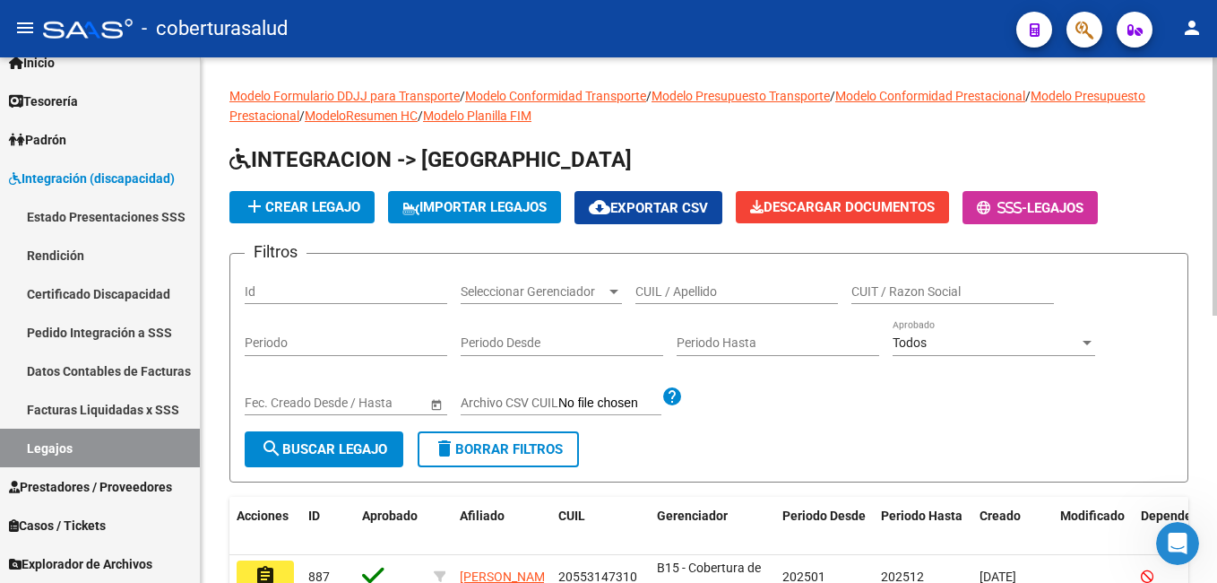
click at [297, 199] on span "add Crear Legajo" at bounding box center [302, 207] width 117 height 16
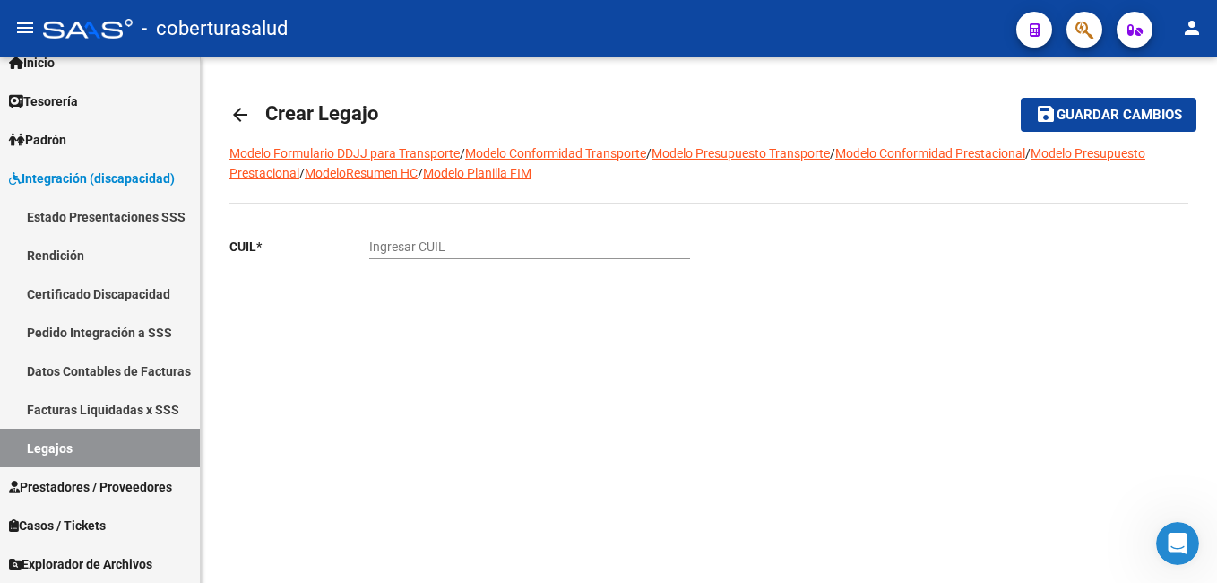
click at [402, 232] on div "Ingresar CUIL" at bounding box center [529, 241] width 321 height 36
paste input "20-23826820-7"
type input "20-23826820-7"
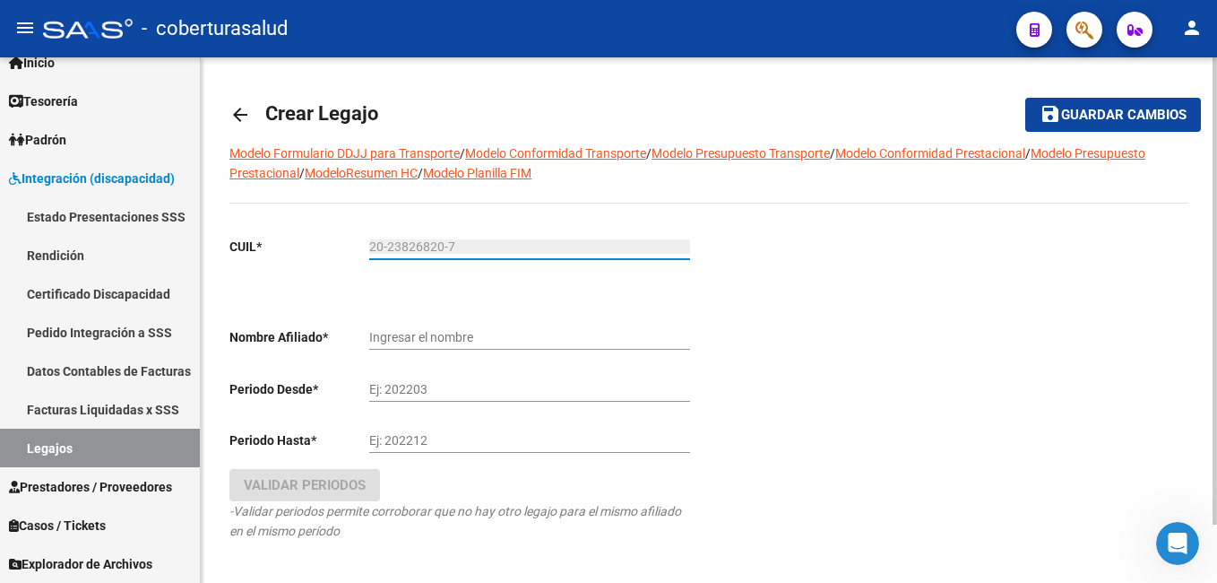
type input "JUAREZ [PERSON_NAME]"
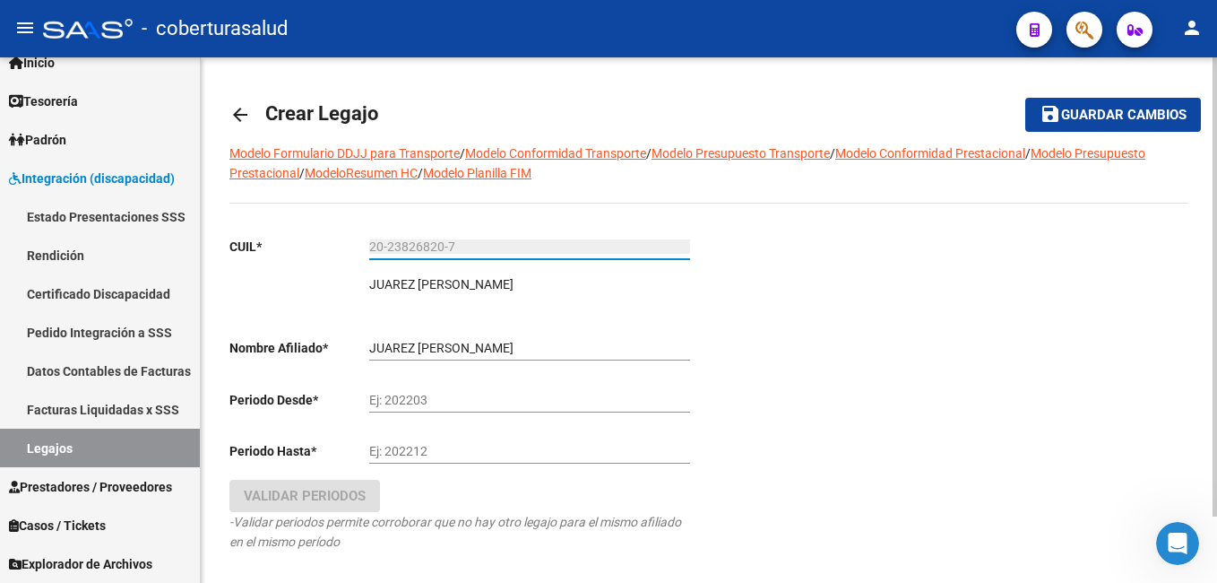
type input "20-23826820-7"
click at [453, 393] on input "Ej: 202203" at bounding box center [529, 400] width 321 height 15
type input "202501"
click at [495, 451] on input "Ej: 202212" at bounding box center [529, 451] width 321 height 15
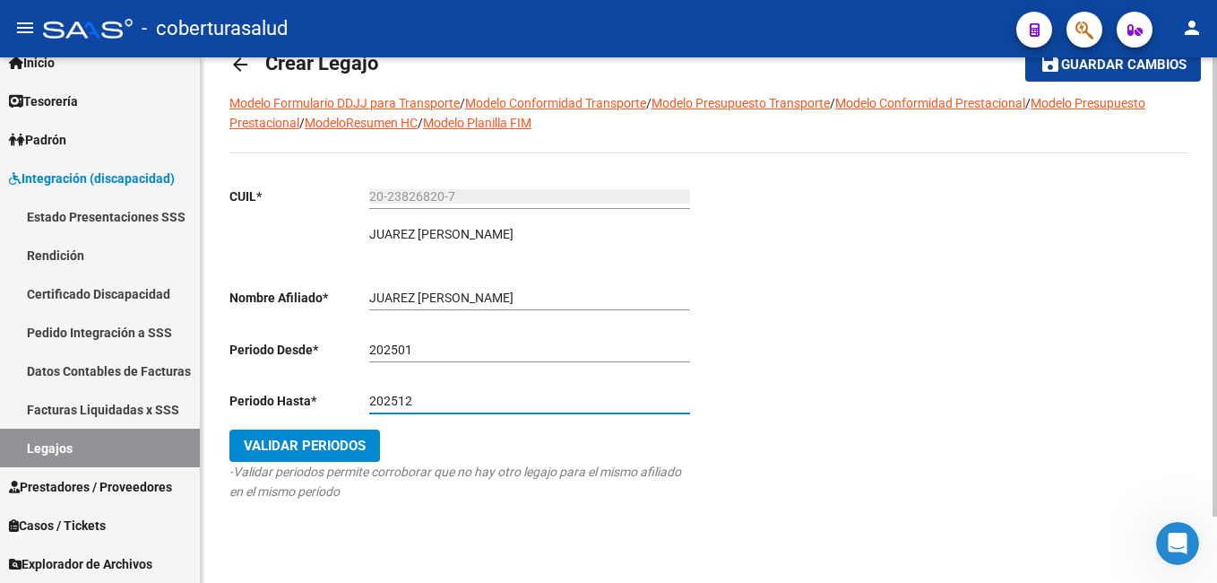
scroll to position [76, 0]
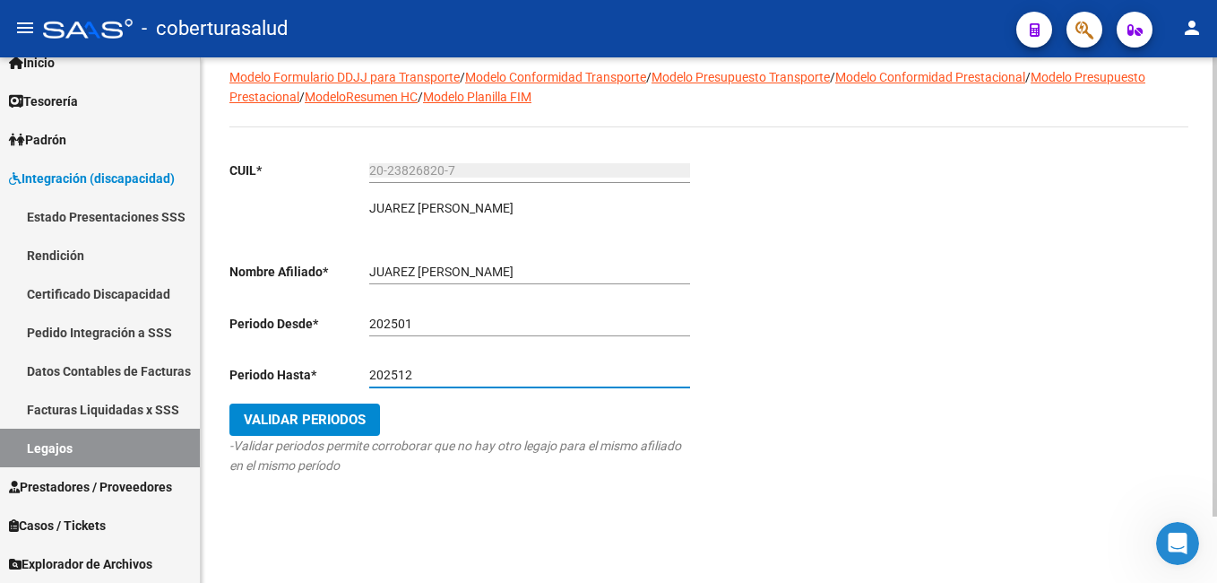
type input "202512"
click at [299, 413] on span "Validar Periodos" at bounding box center [305, 419] width 122 height 16
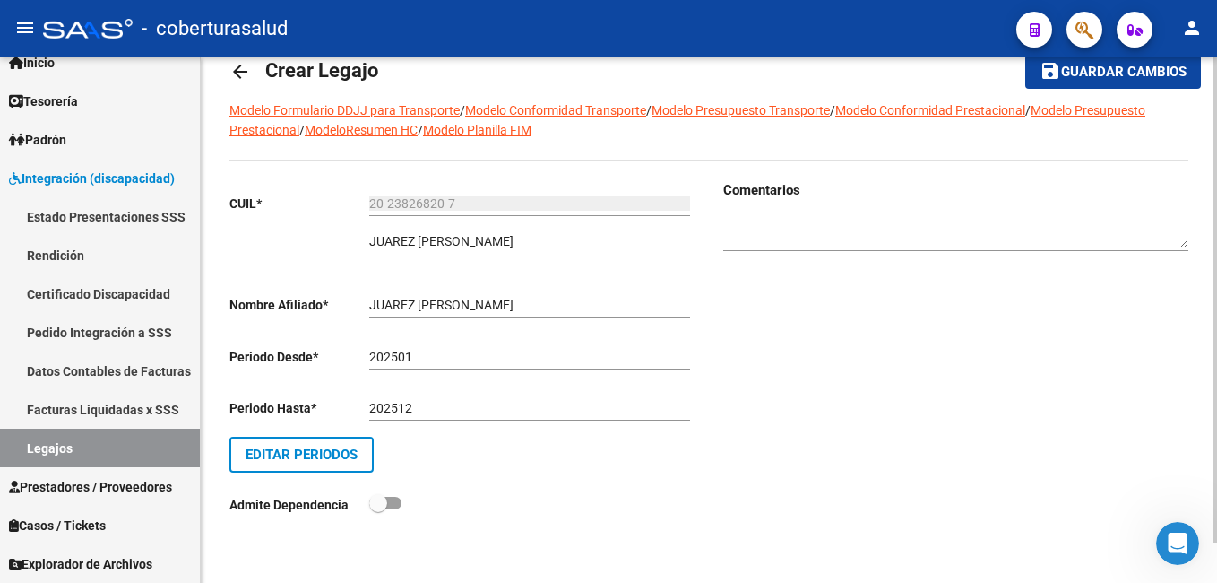
scroll to position [0, 0]
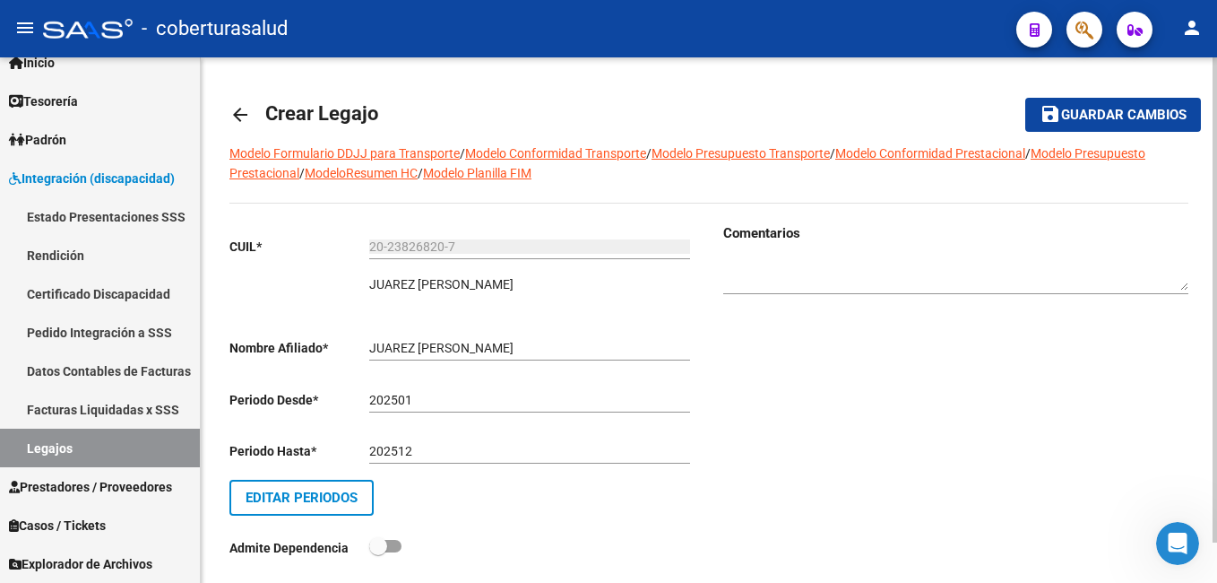
click at [1087, 104] on button "save Guardar cambios" at bounding box center [1113, 114] width 176 height 33
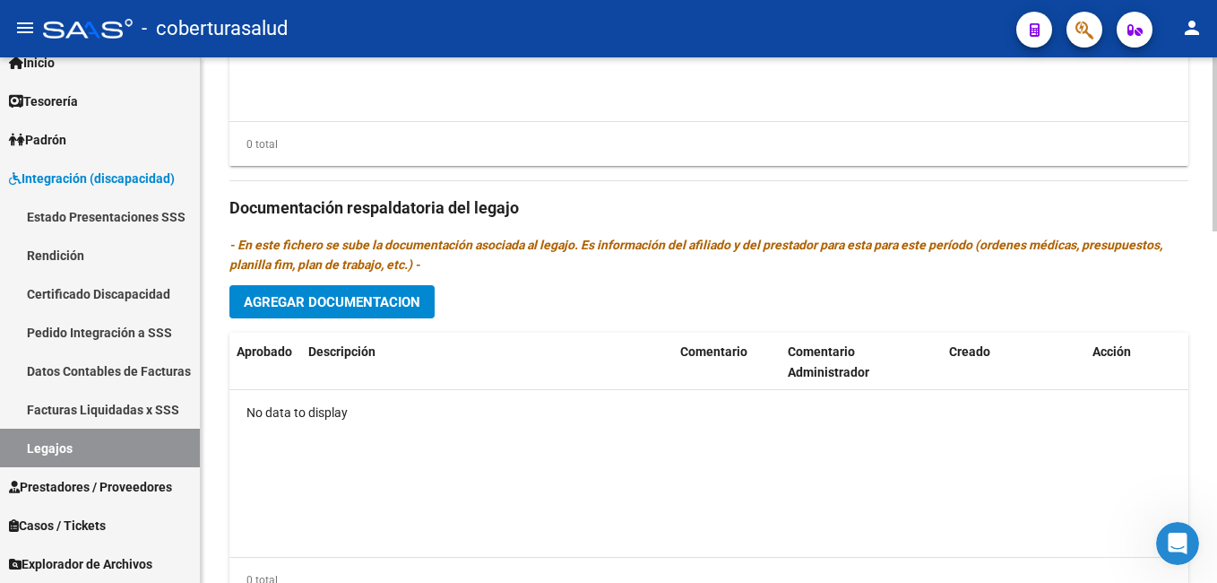
scroll to position [627, 0]
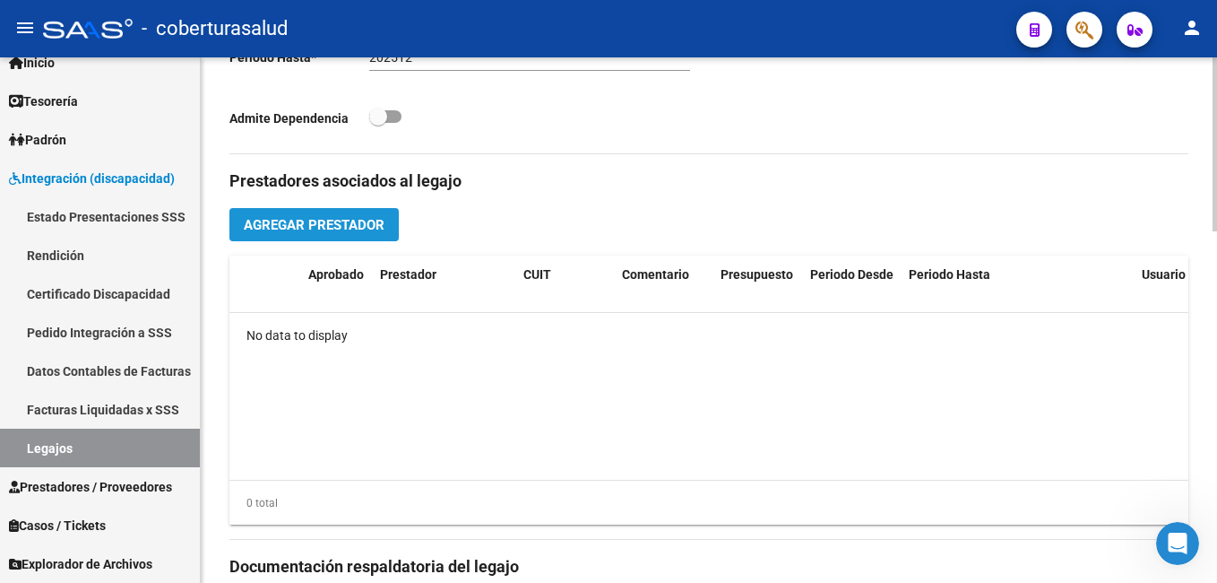
click at [308, 220] on span "Agregar Prestador" at bounding box center [314, 225] width 141 height 16
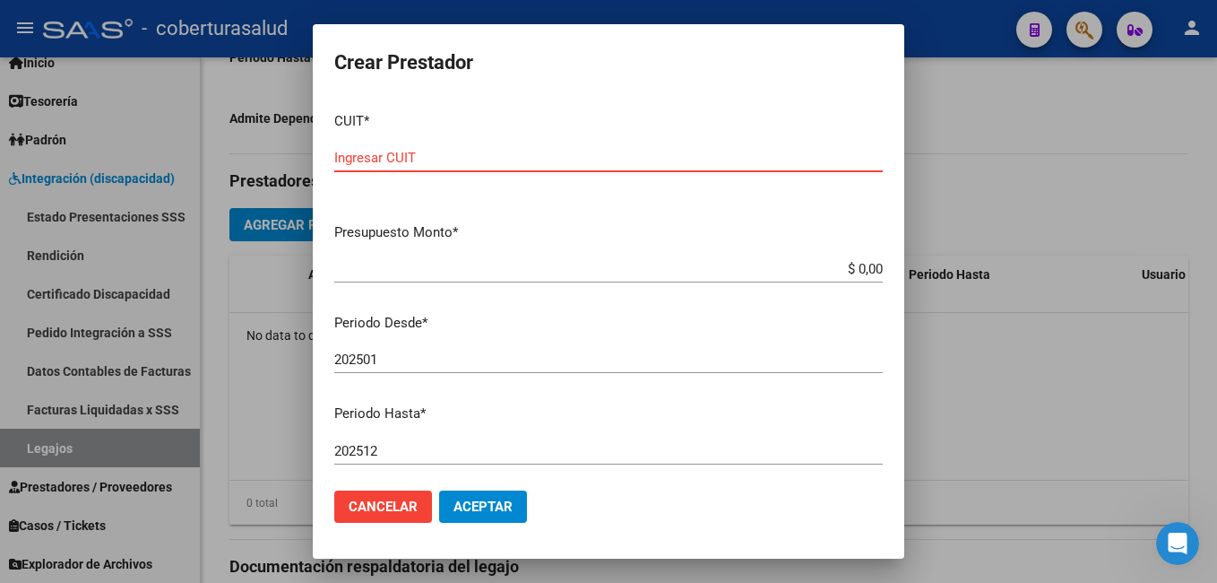
click at [436, 155] on input "Ingresar CUIT" at bounding box center [608, 158] width 548 height 16
paste input "30-71525424-3"
type input "30-71525424-3"
click at [437, 259] on div "$ 0,00 Ingresar el monto" at bounding box center [608, 268] width 548 height 27
click at [481, 249] on mat-dialog-content "CUIT * 30-71525424-3 Ingresar CUIT ARCA Padrón Presupuesto Monto * $ 0,00 Ingre…" at bounding box center [609, 287] width 592 height 379
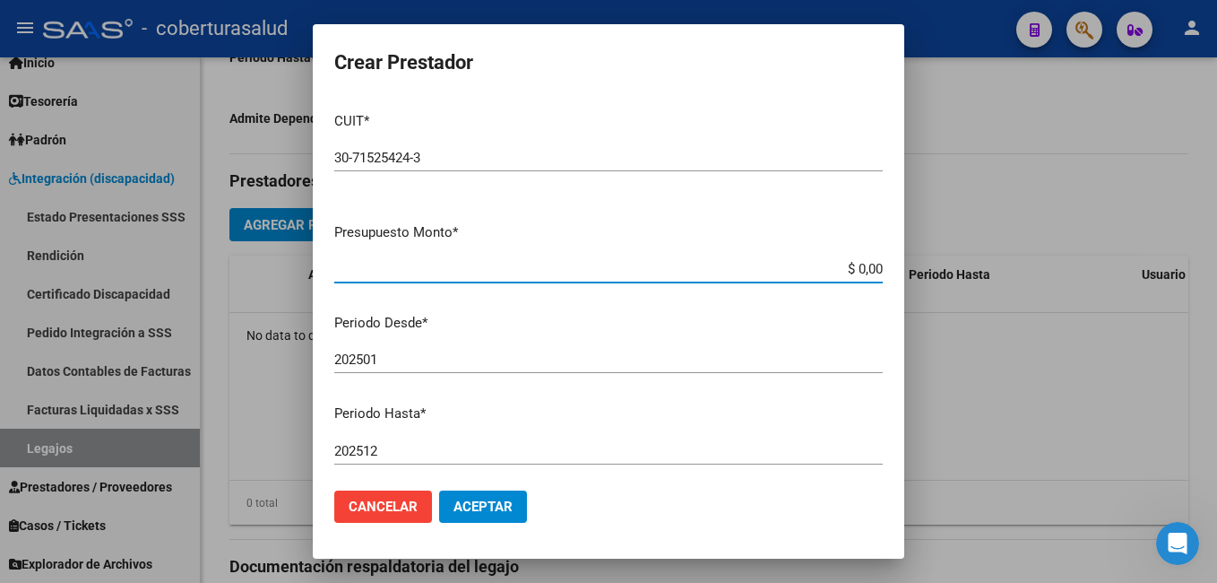
click at [843, 268] on input "$ 0,00" at bounding box center [608, 269] width 548 height 16
drag, startPoint x: 843, startPoint y: 268, endPoint x: 871, endPoint y: 263, distance: 28.3
click at [871, 263] on app-form-text-field "Presupuesto Monto * $ 0,00 Ingresar el monto" at bounding box center [615, 250] width 563 height 56
paste input "3.540.814,47"
type input "$ 3.540.814,47"
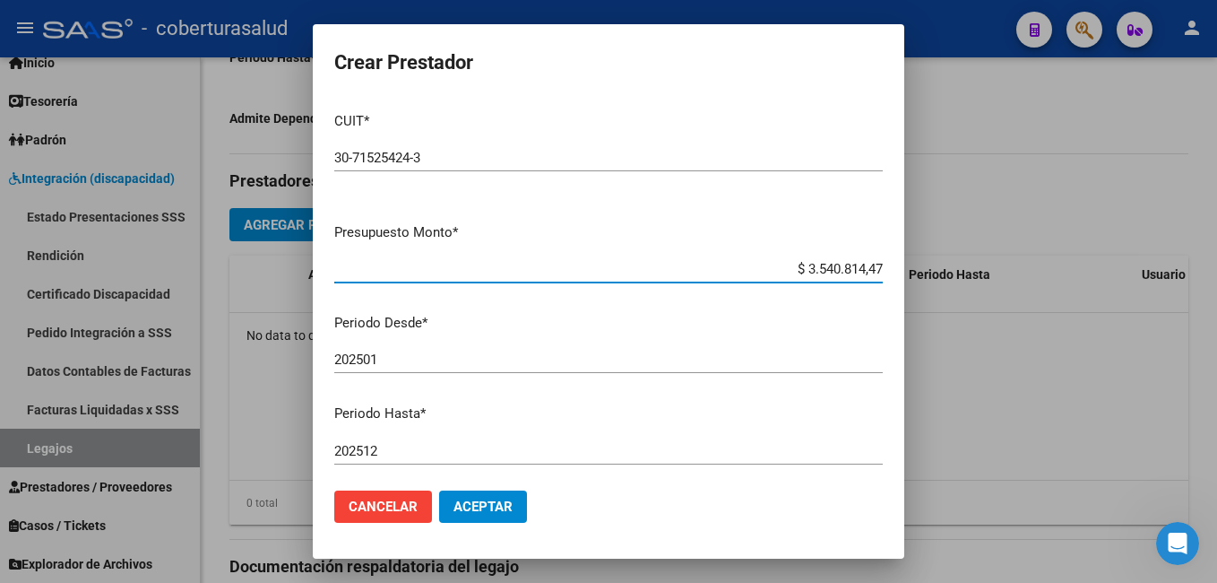
click at [417, 354] on input "202501" at bounding box center [608, 359] width 548 height 16
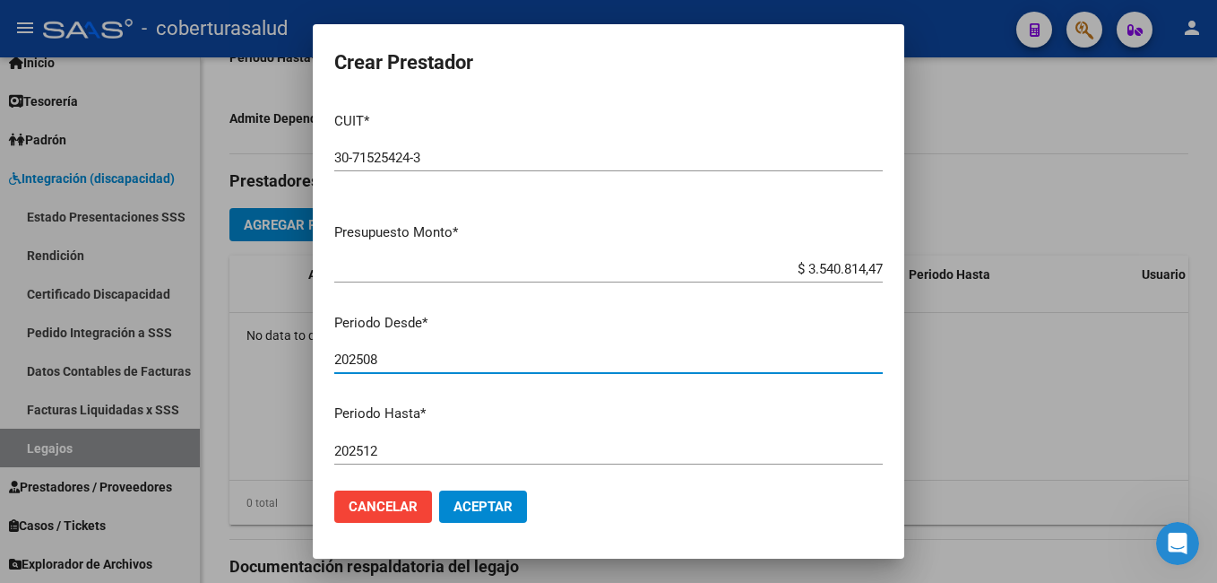
type input "202508"
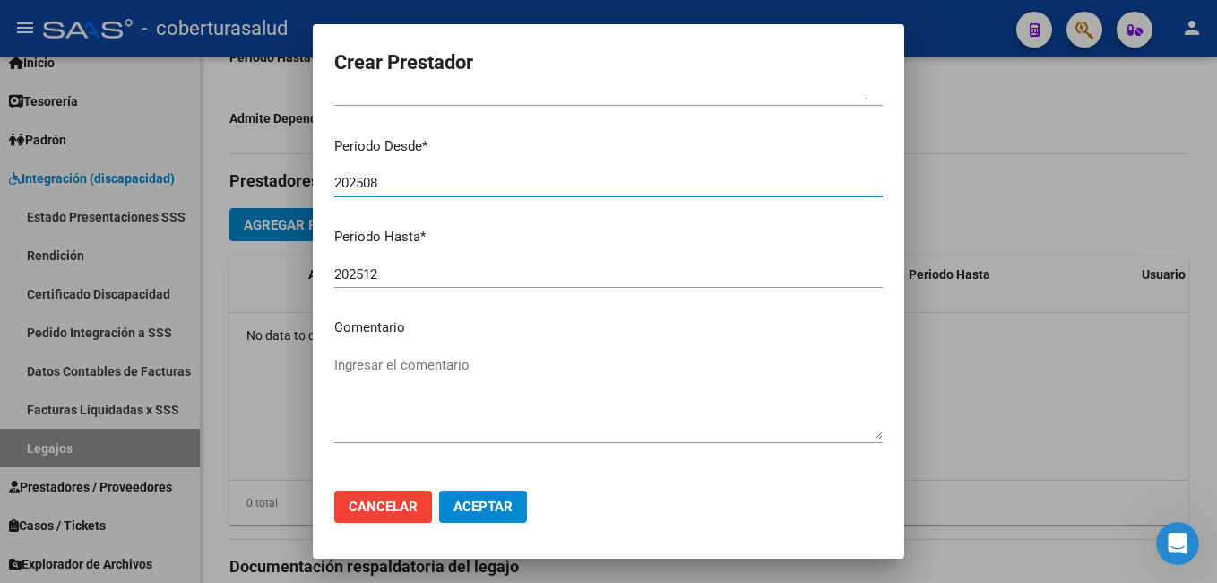
scroll to position [235, 0]
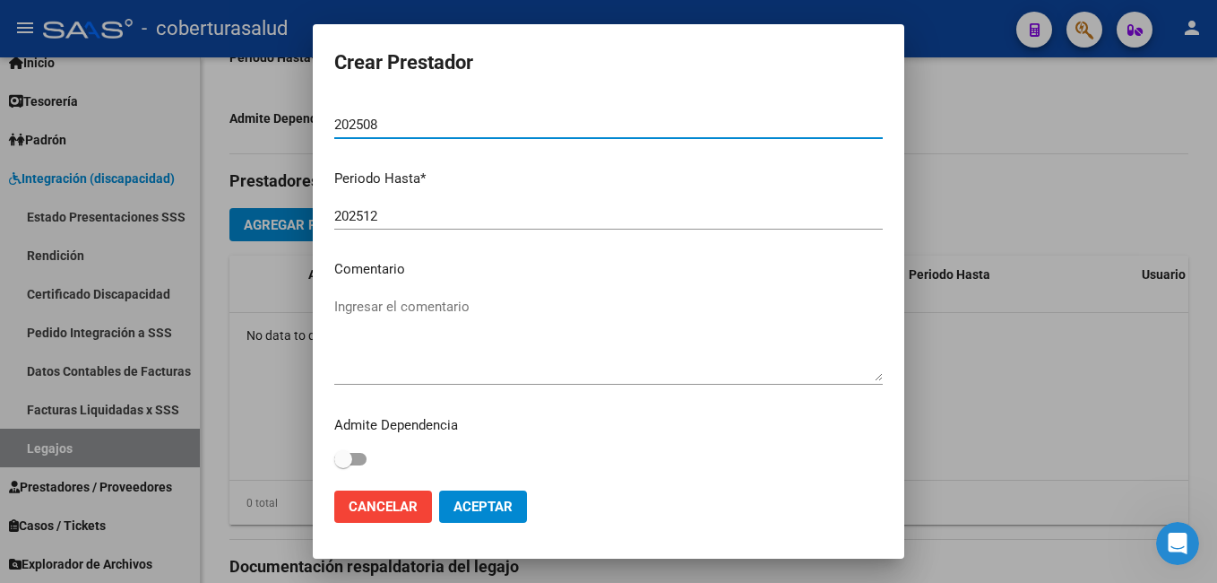
click at [446, 352] on textarea "Ingresar el comentario" at bounding box center [608, 339] width 548 height 84
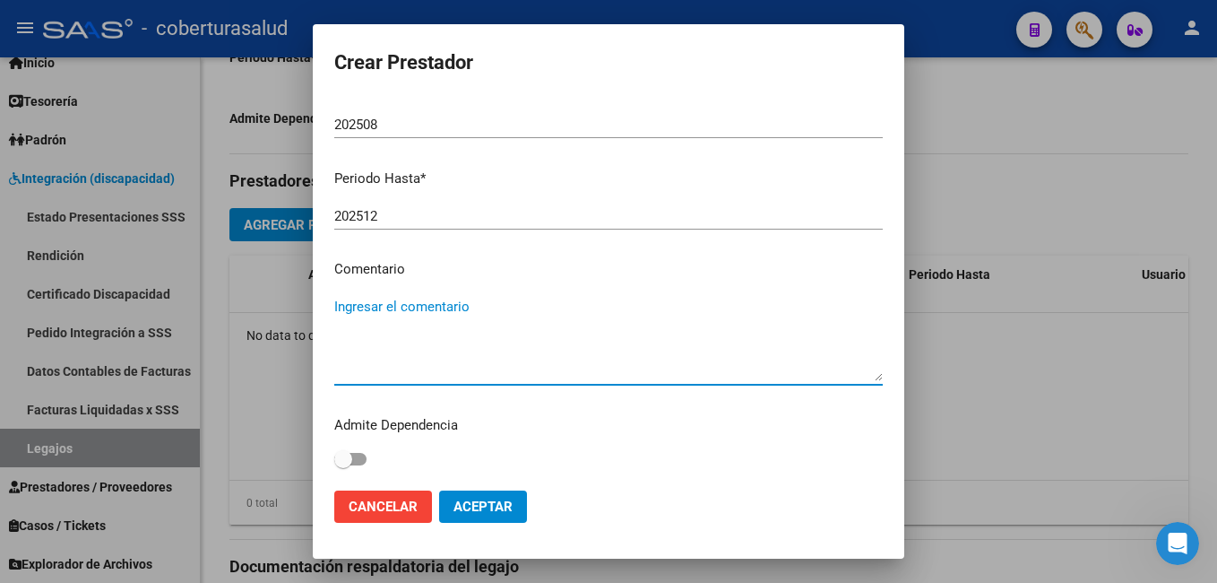
paste textarea "COD 94 REHABILITACION- INTERNACION"
type textarea "COD 94 REHABILITACION- INTERNACION"
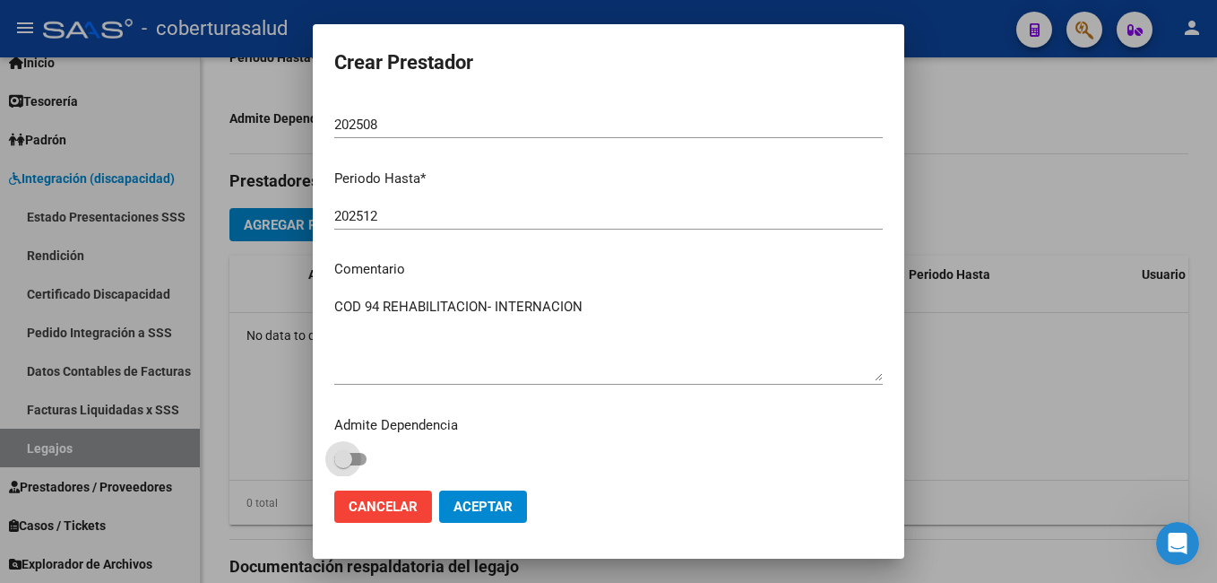
click at [361, 459] on span at bounding box center [350, 459] width 32 height 13
click at [343, 465] on input "checkbox" at bounding box center [342, 465] width 1 height 1
click at [333, 458] on mat-dialog-content "CUIT * 30-71525424-3 Ingresar CUIT ARCA Padrón Presupuesto Monto * $ 3.540.814,…" at bounding box center [609, 287] width 592 height 379
click at [335, 457] on span at bounding box center [350, 459] width 32 height 13
click at [342, 465] on input "checkbox" at bounding box center [342, 465] width 1 height 1
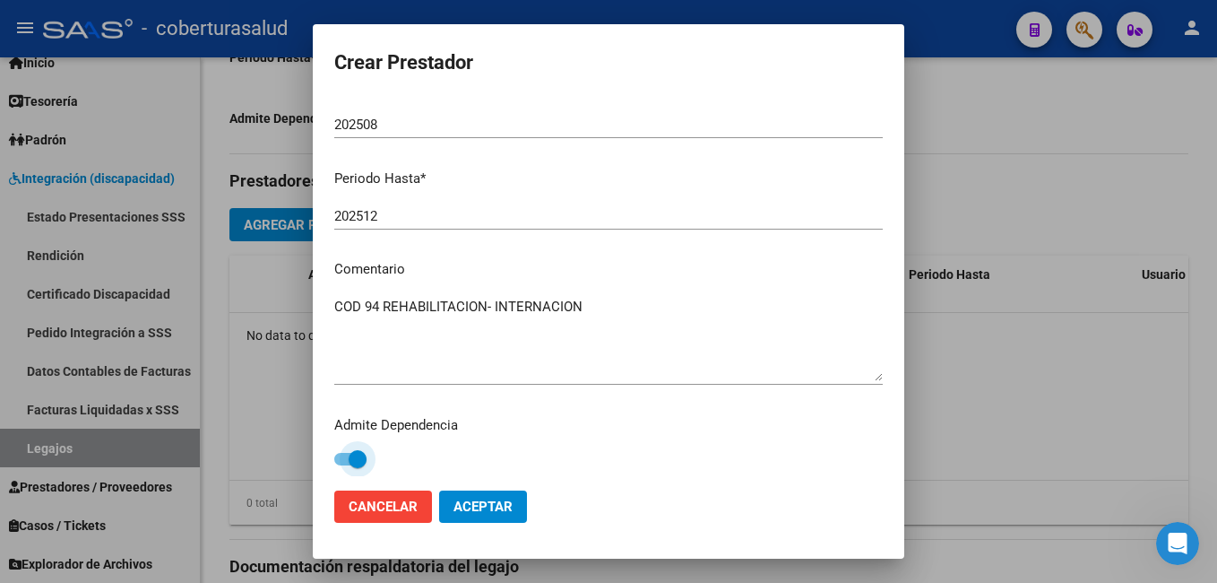
checkbox input "false"
click at [481, 504] on span "Aceptar" at bounding box center [482, 506] width 59 height 16
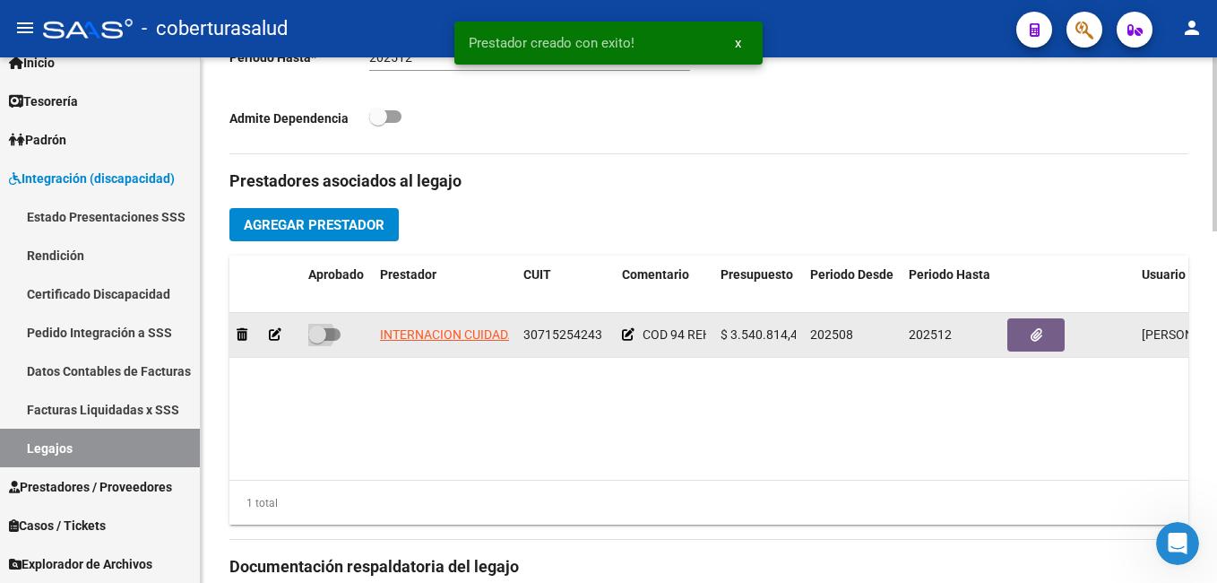
click at [337, 337] on span at bounding box center [324, 334] width 32 height 13
click at [317, 341] on input "checkbox" at bounding box center [316, 341] width 1 height 1
checkbox input "true"
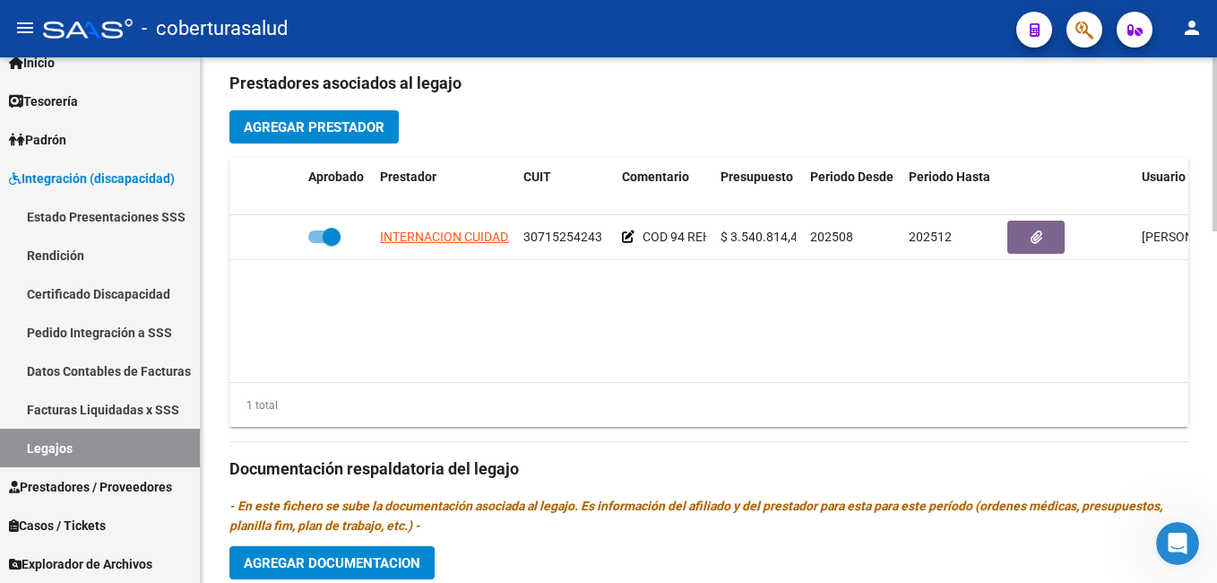
scroll to position [896, 0]
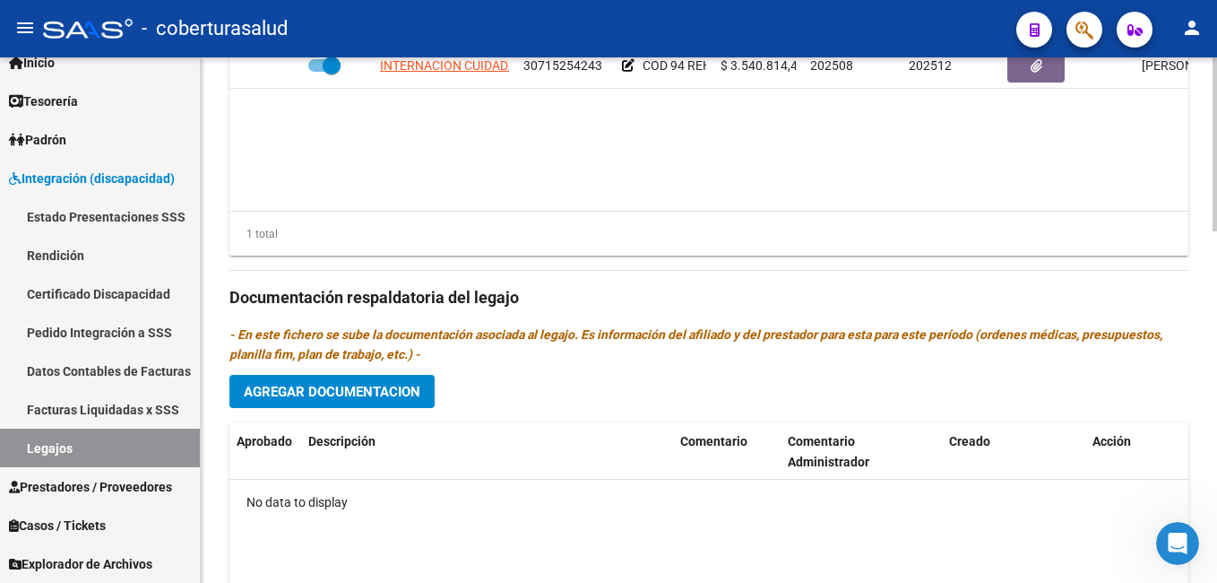
click at [299, 391] on span "Agregar Documentacion" at bounding box center [332, 392] width 177 height 16
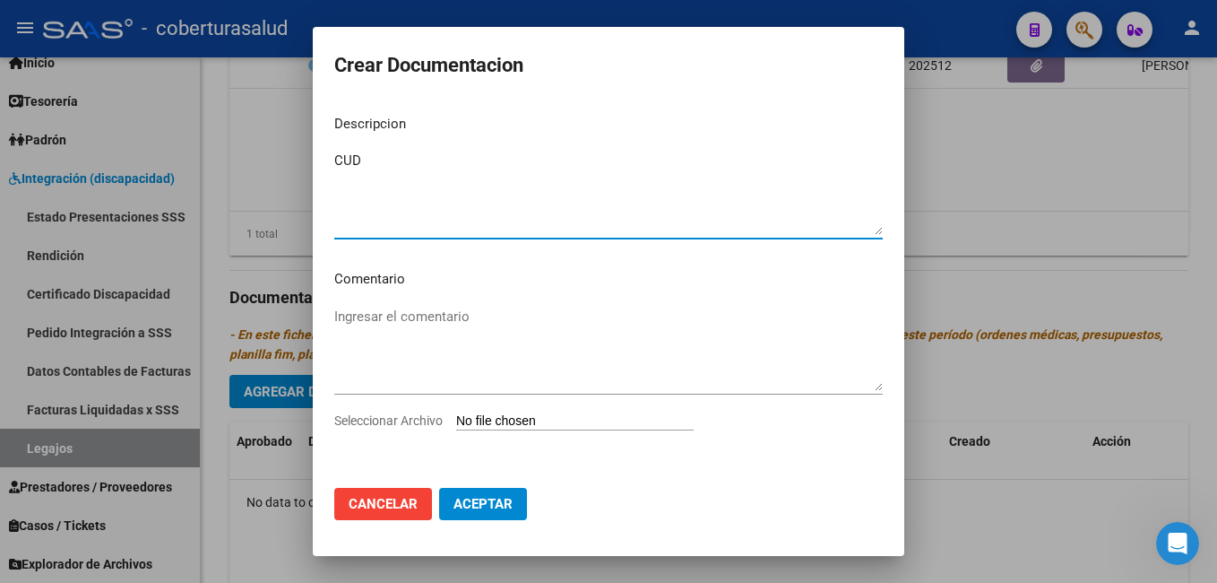
type textarea "CUD"
click at [461, 417] on input "Seleccionar Archivo" at bounding box center [575, 421] width 238 height 17
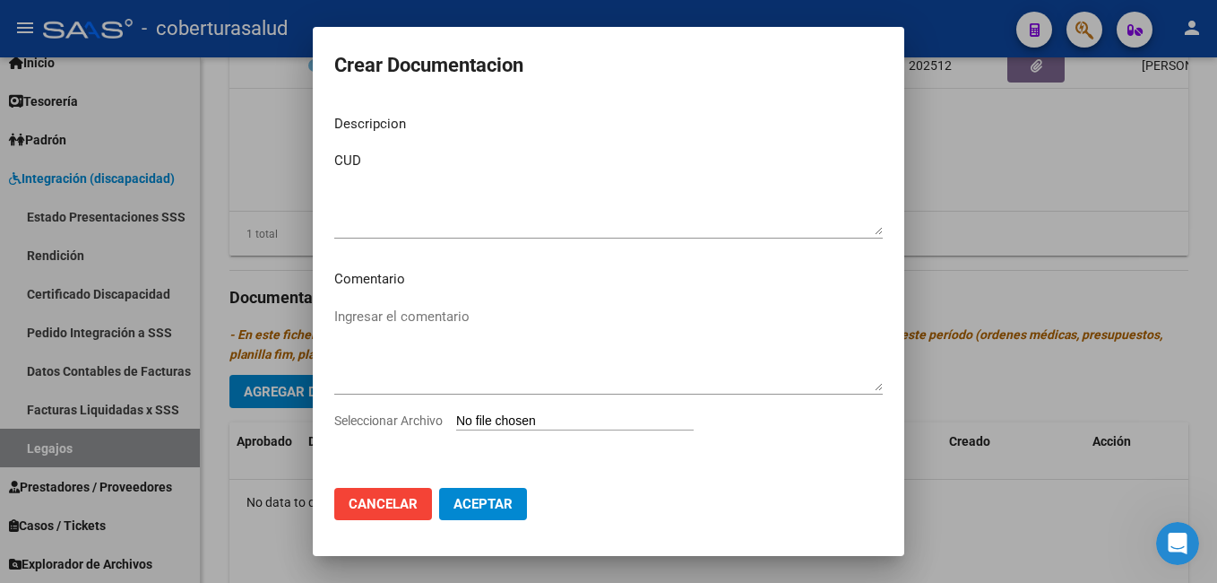
type input "C:\fakepath\PDF 1 [PERSON_NAME] [PERSON_NAME].pdf"
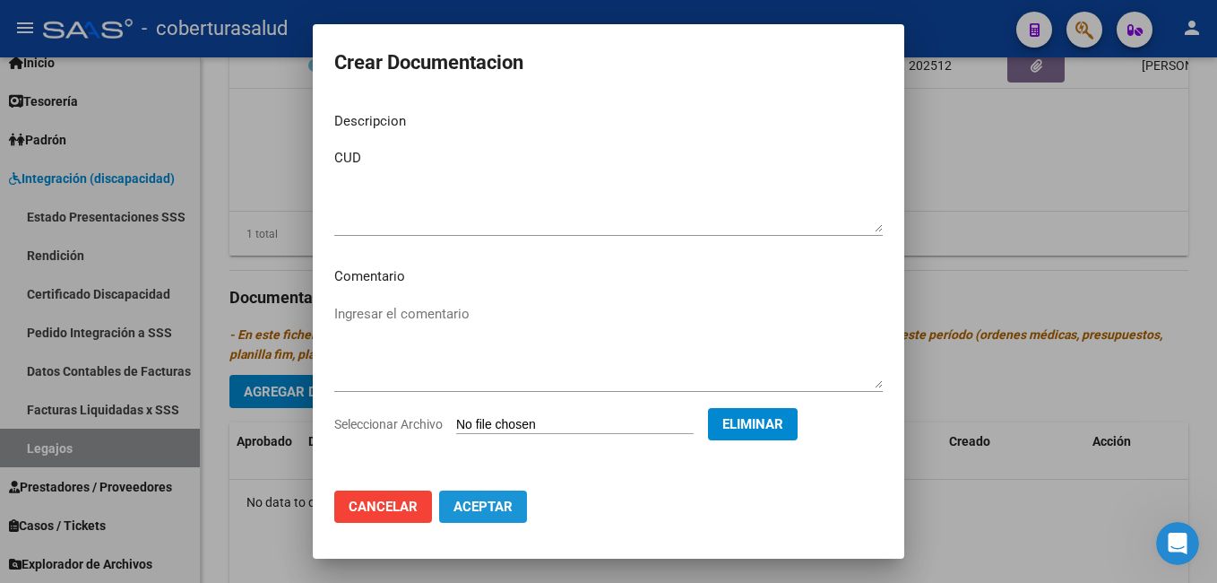
click at [505, 506] on span "Aceptar" at bounding box center [482, 506] width 59 height 16
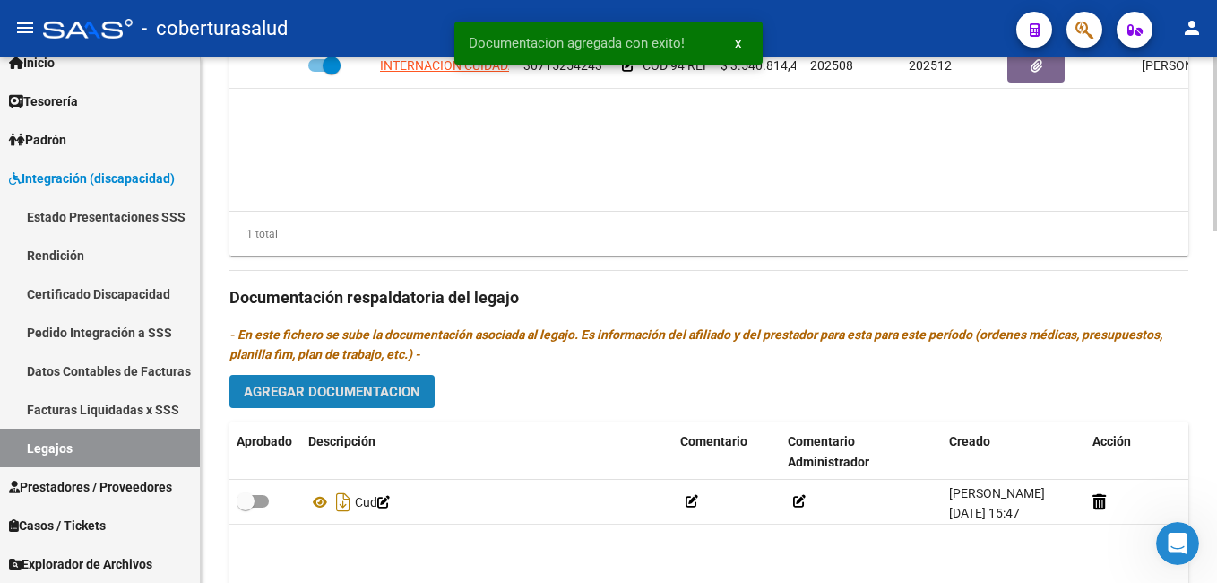
click at [319, 387] on span "Agregar Documentacion" at bounding box center [332, 392] width 177 height 16
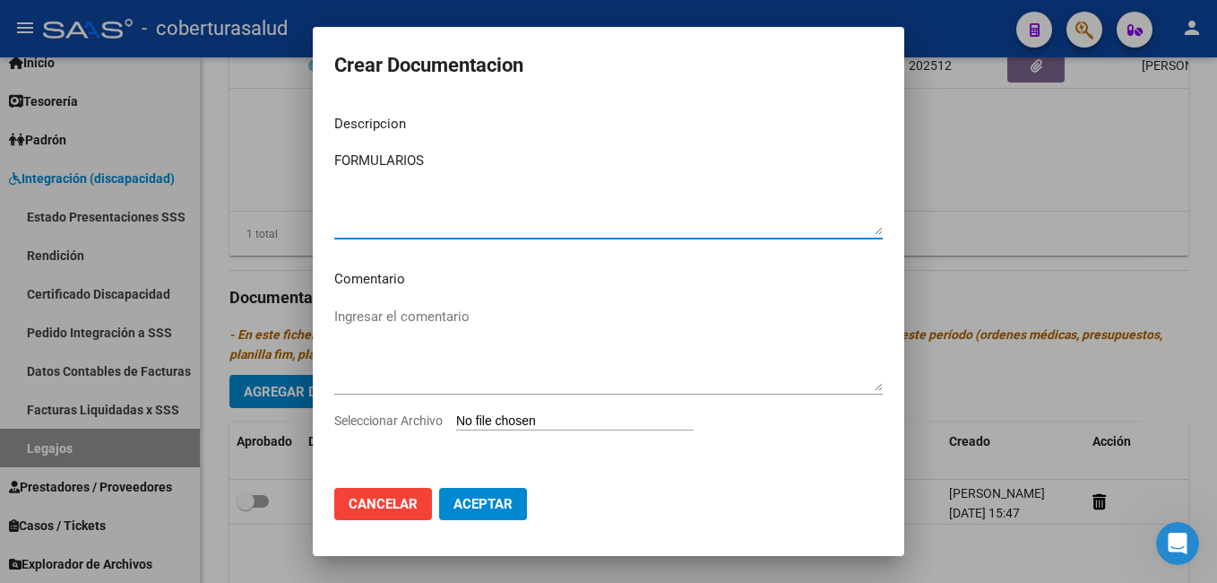
type textarea "FORMULARIOS"
click at [396, 305] on div "Ingresar el comentario" at bounding box center [608, 348] width 548 height 91
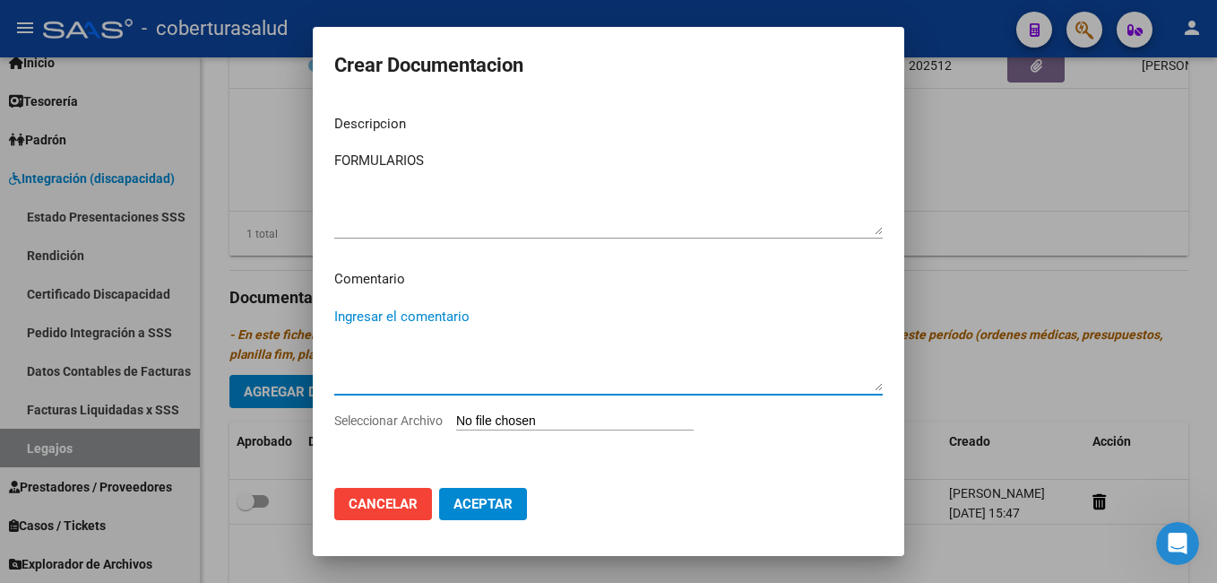
click at [473, 423] on input "Seleccionar Archivo" at bounding box center [575, 421] width 238 height 17
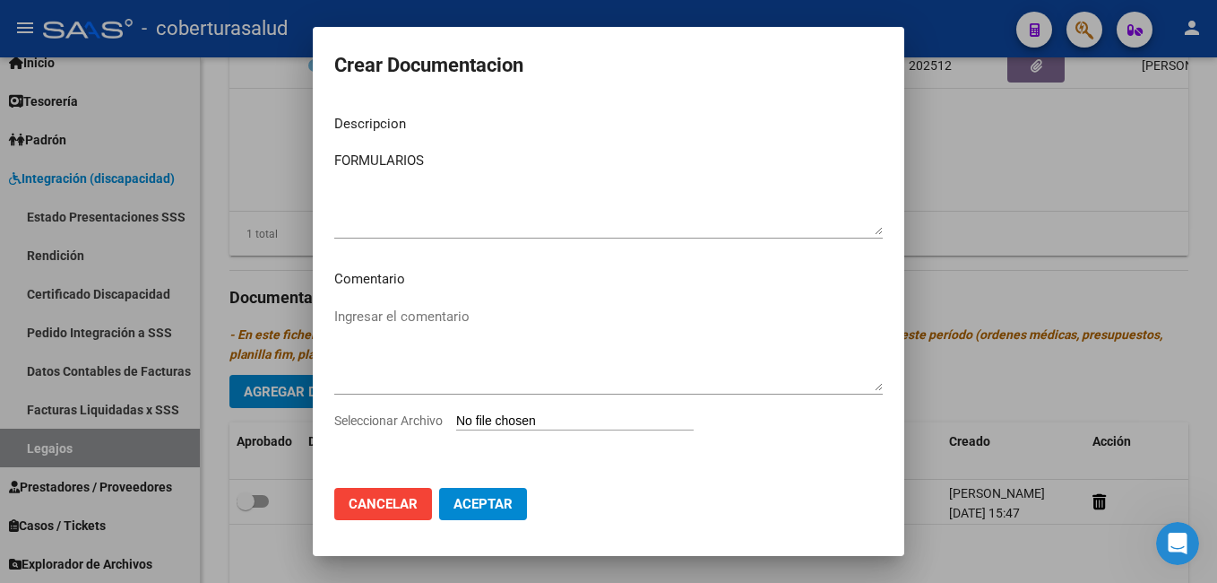
type input "C:\fakepath\PDF 2 [DEMOGRAPHIC_DATA] [PERSON_NAME].pdf"
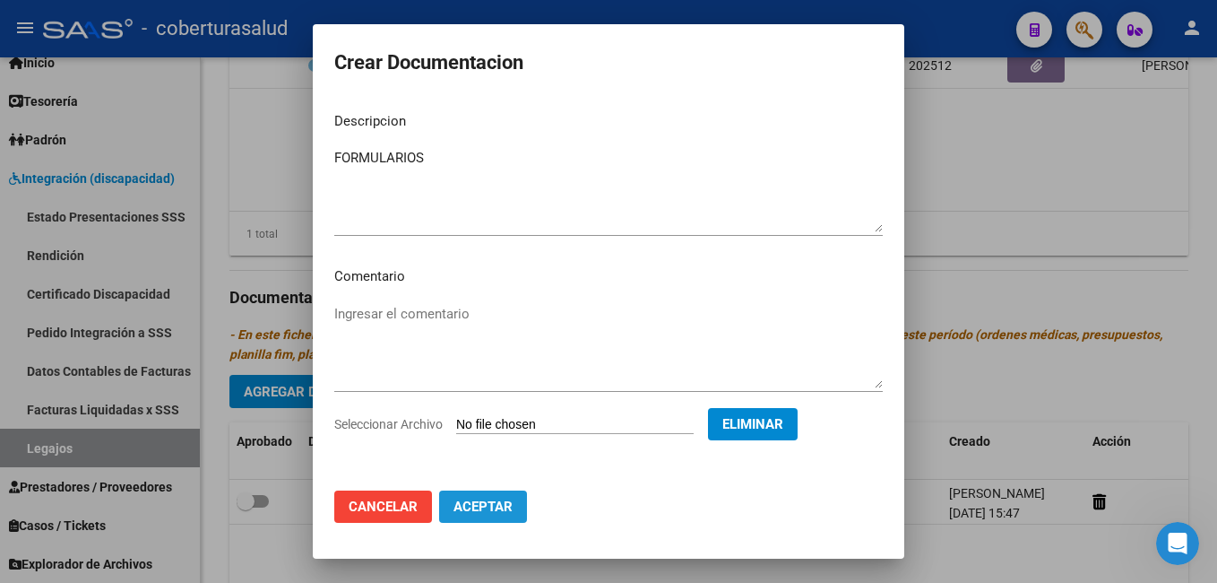
click at [476, 505] on span "Aceptar" at bounding box center [482, 506] width 59 height 16
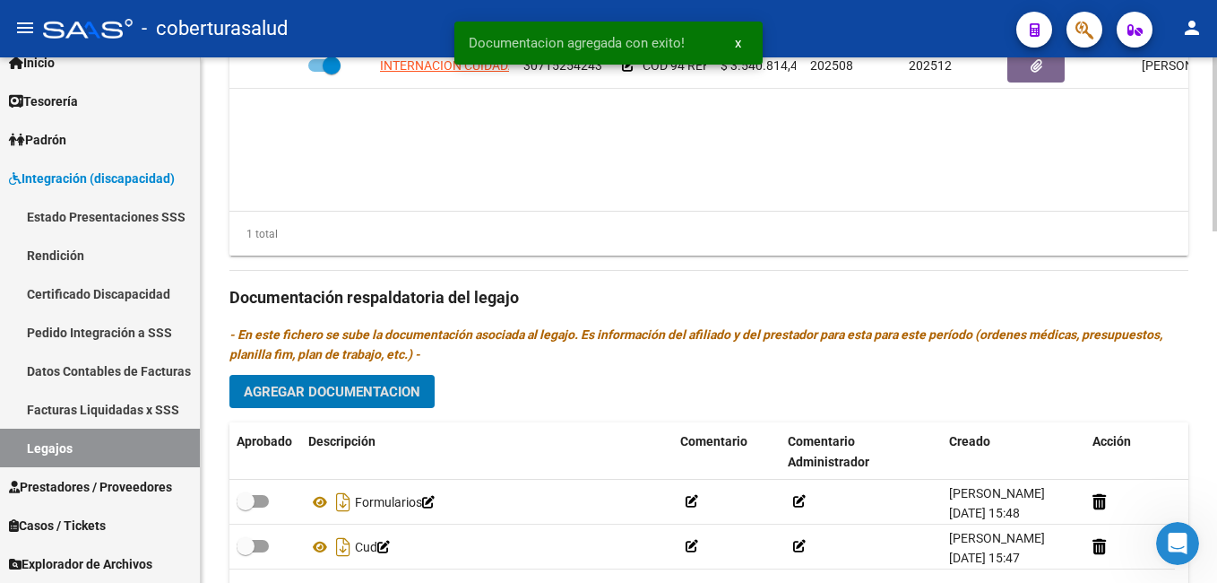
click at [336, 394] on span "Agregar Documentacion" at bounding box center [332, 392] width 177 height 16
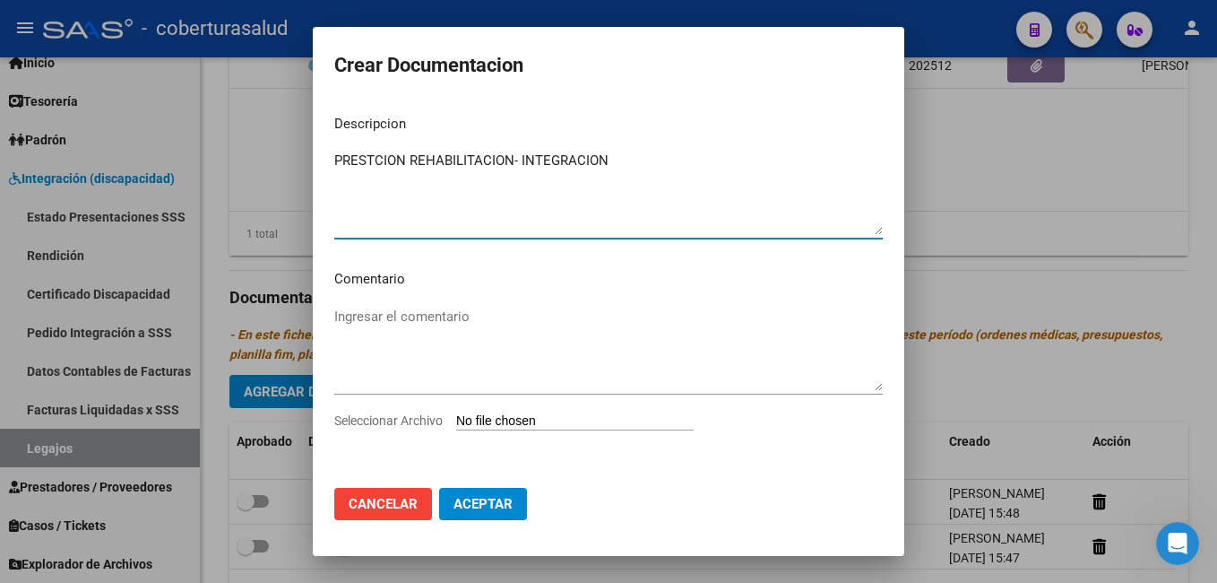
type textarea "PRESTCION REHABILITACION- INTEGRACION"
click at [467, 417] on input "Seleccionar Archivo" at bounding box center [575, 421] width 238 height 17
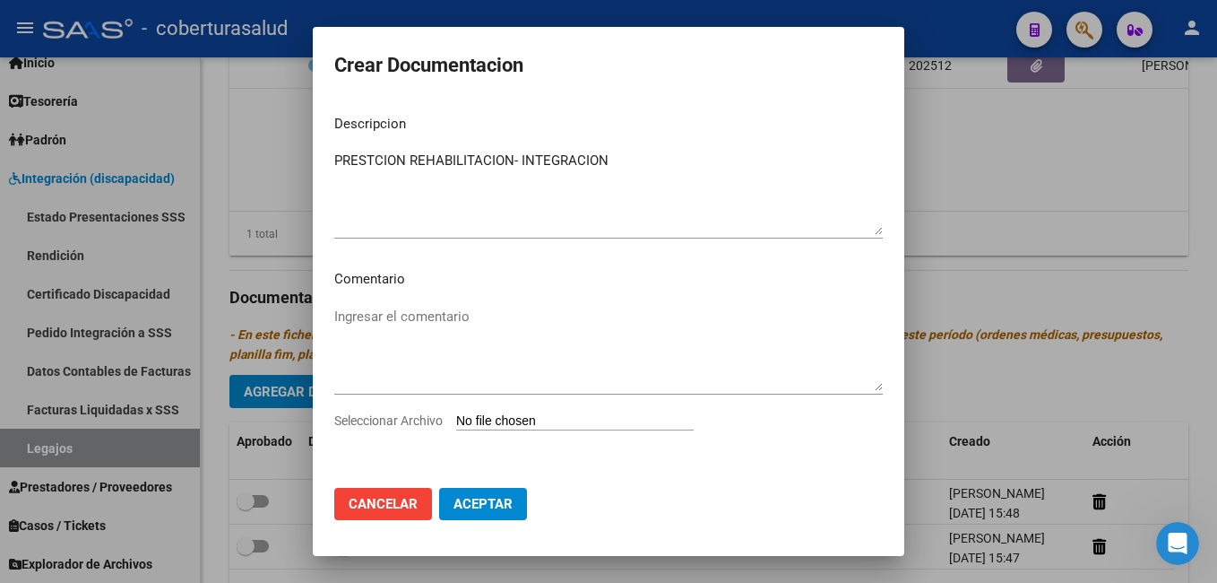
type input "C:\fakepath\PDF 3 [DEMOGRAPHIC_DATA] [PERSON_NAME].pdf"
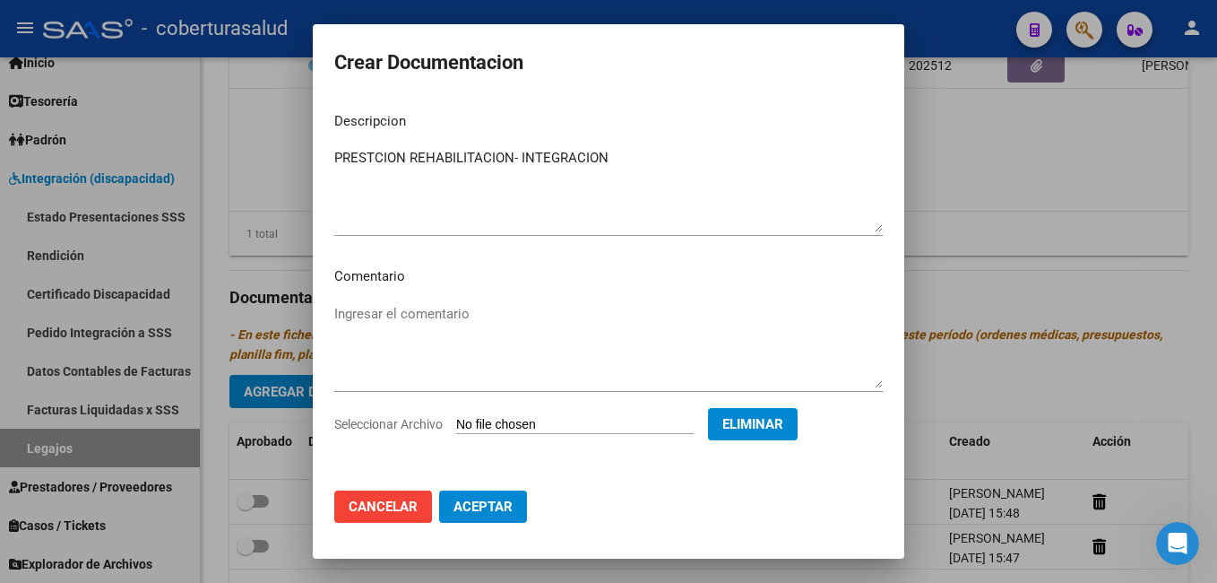
click at [472, 498] on span "Aceptar" at bounding box center [482, 506] width 59 height 16
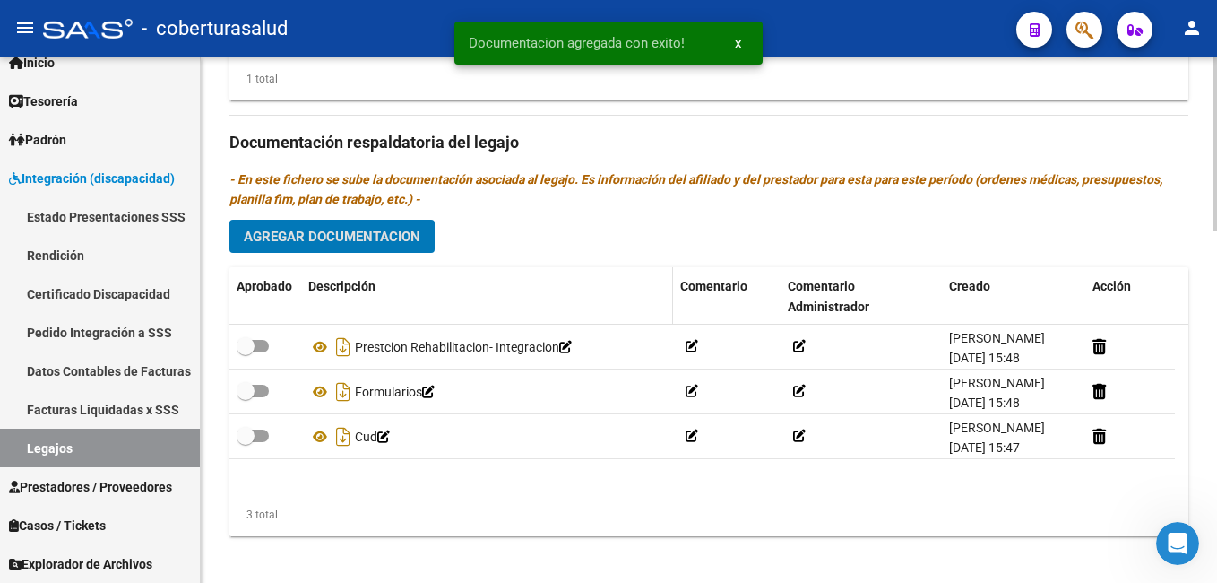
scroll to position [1064, 0]
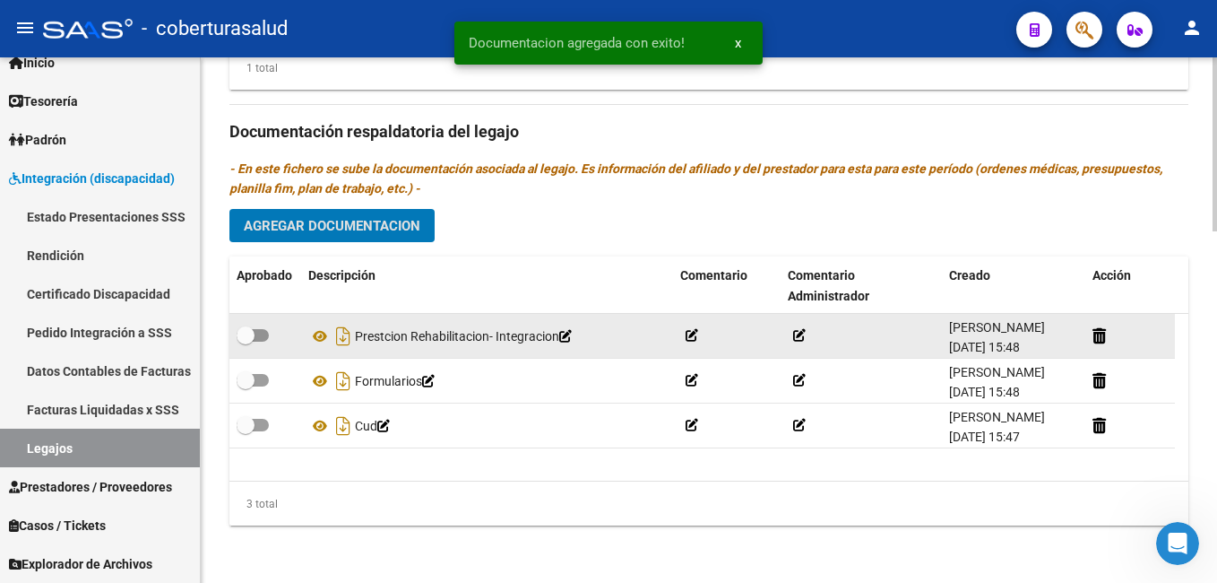
click at [265, 334] on span at bounding box center [253, 335] width 32 height 13
click at [246, 341] on input "checkbox" at bounding box center [245, 341] width 1 height 1
checkbox input "true"
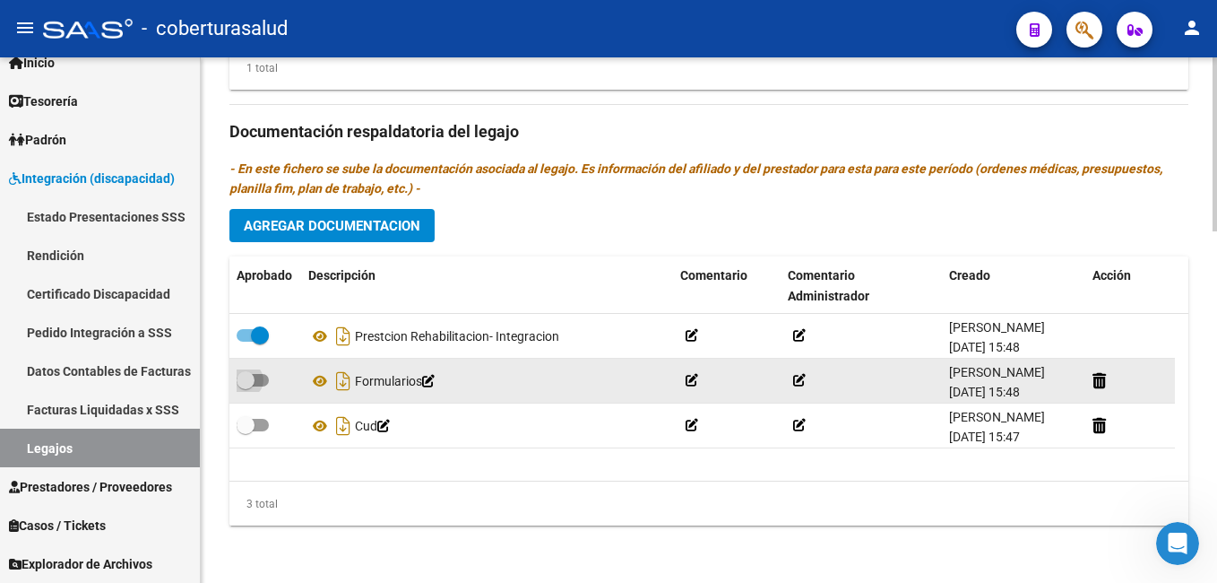
click at [268, 375] on label at bounding box center [253, 380] width 32 height 22
click at [246, 386] on input "checkbox" at bounding box center [245, 386] width 1 height 1
checkbox input "true"
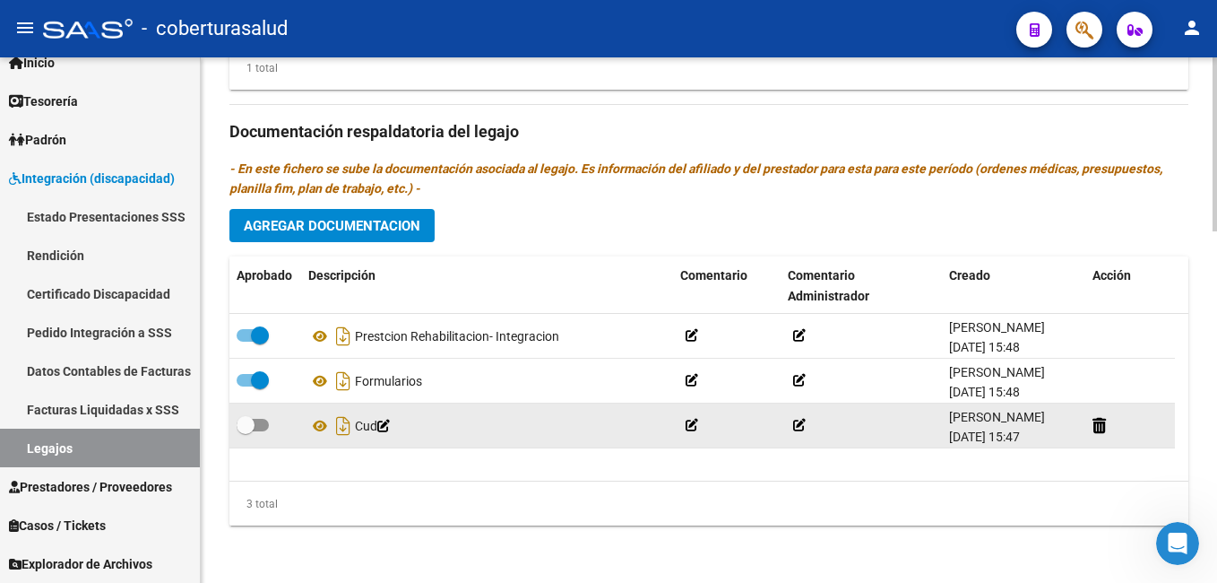
click at [267, 426] on span at bounding box center [253, 425] width 32 height 13
click at [246, 431] on input "checkbox" at bounding box center [245, 431] width 1 height 1
checkbox input "true"
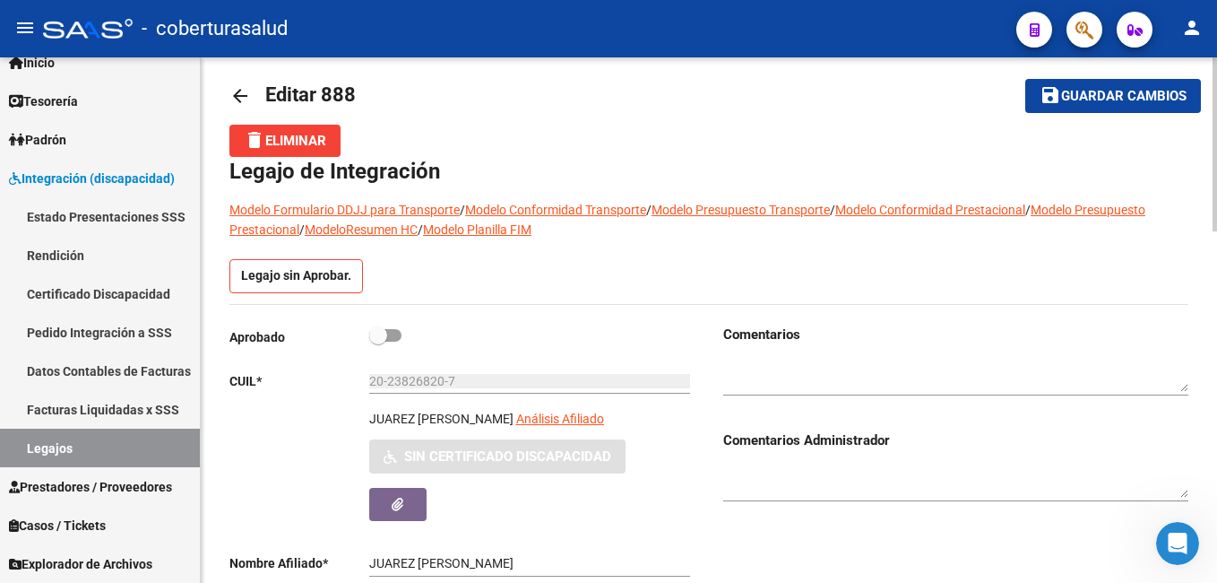
scroll to position [0, 0]
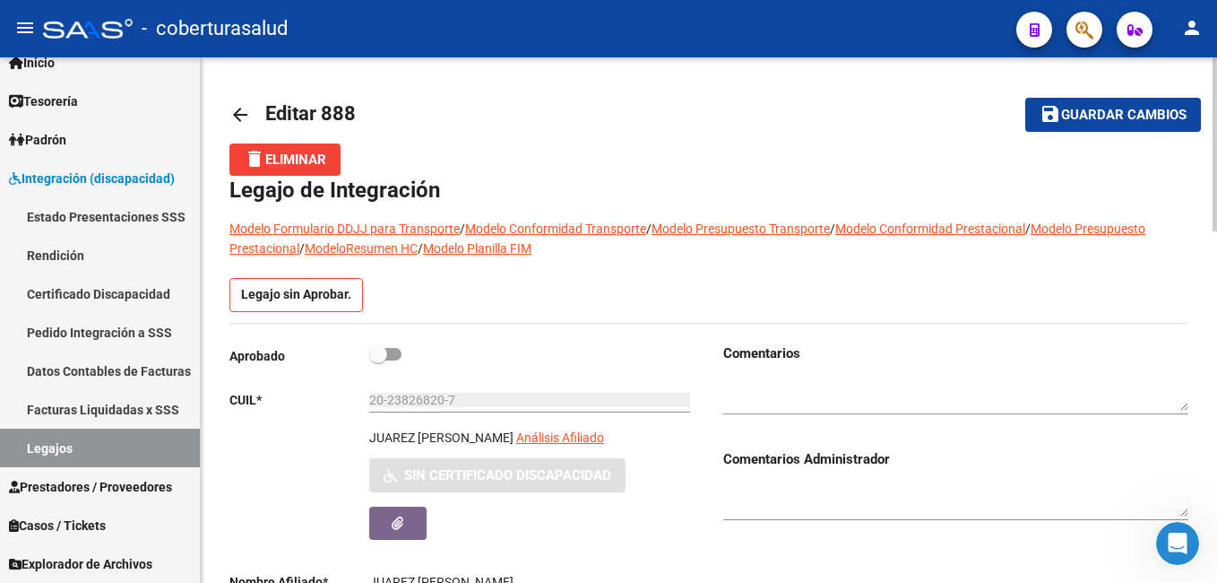
click at [1109, 110] on span "Guardar cambios" at bounding box center [1123, 116] width 125 height 16
